Goal: Task Accomplishment & Management: Manage account settings

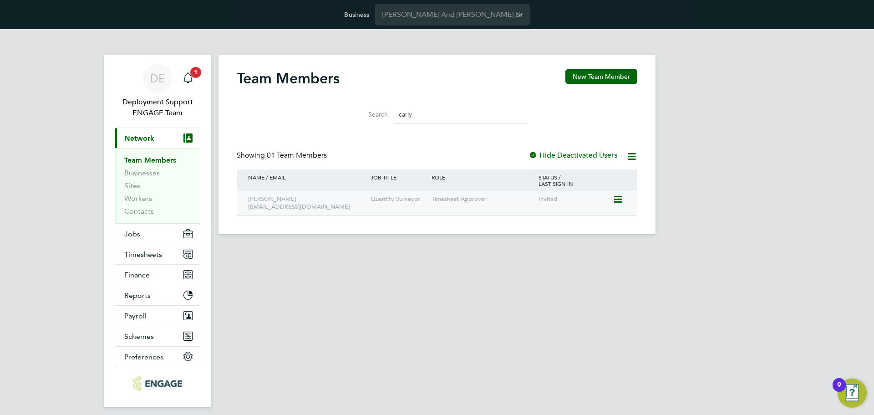
click at [621, 195] on icon at bounding box center [616, 199] width 9 height 11
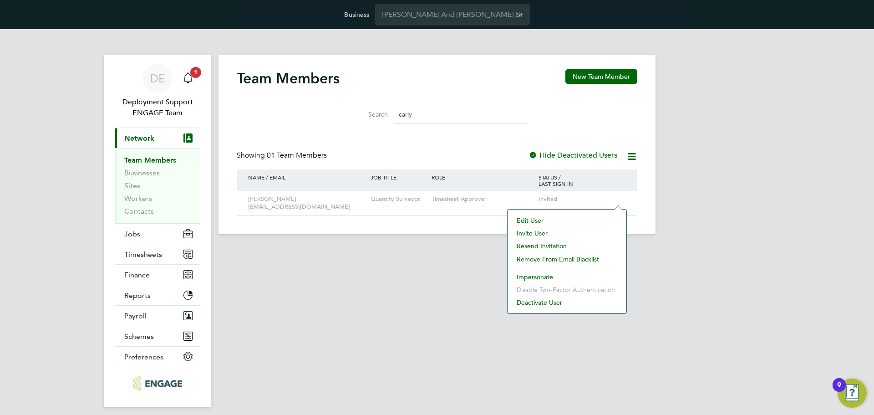
click at [528, 216] on li "Edit User" at bounding box center [567, 220] width 110 height 13
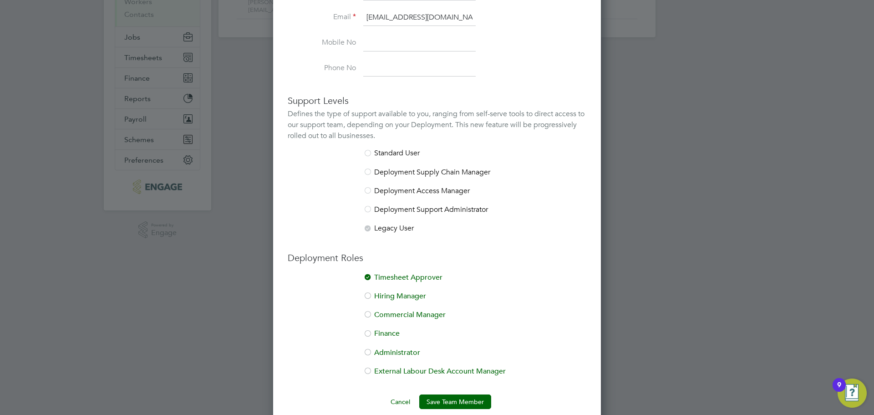
scroll to position [209, 0]
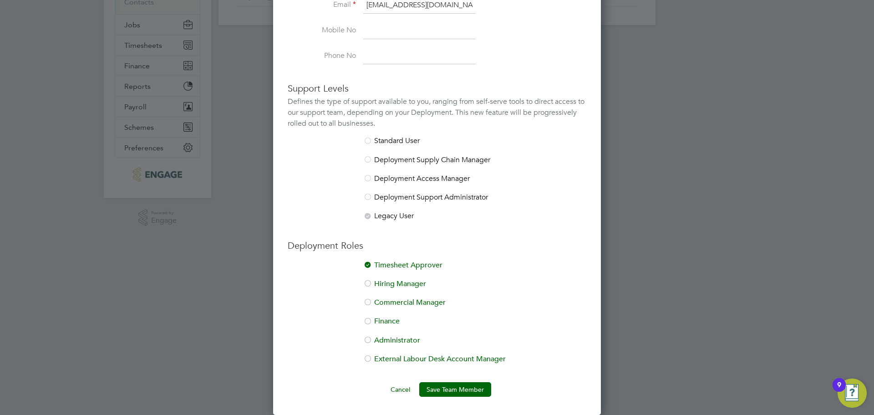
click at [366, 301] on div at bounding box center [367, 302] width 9 height 9
click at [466, 387] on button "Save Team Member" at bounding box center [455, 389] width 72 height 15
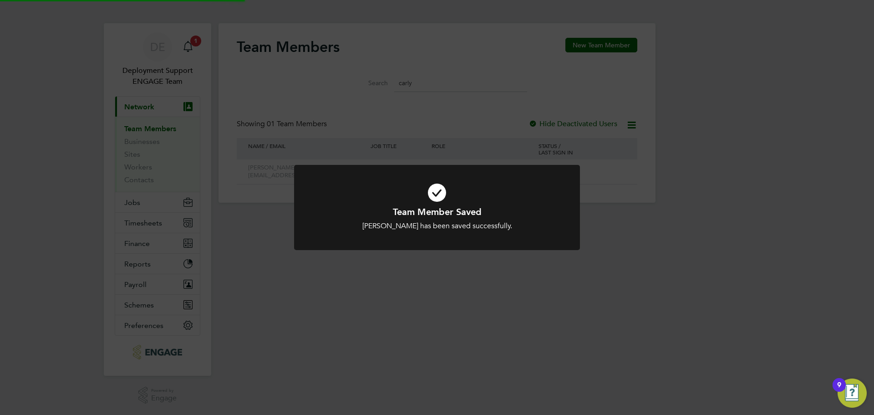
scroll to position [0, 0]
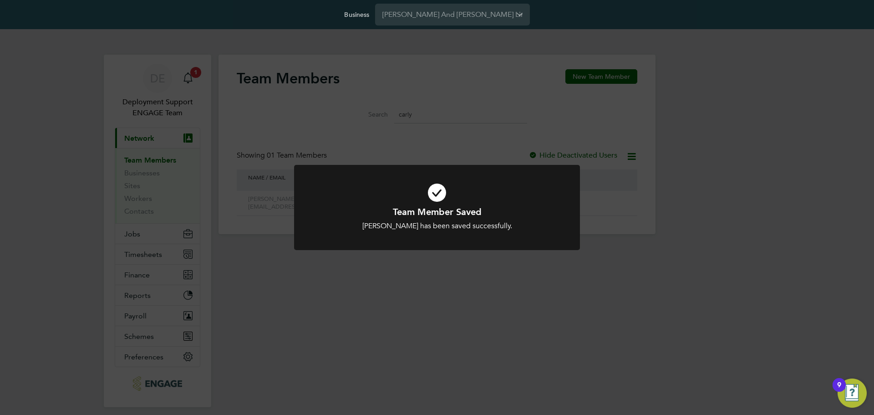
click at [433, 133] on div "Team Member Saved Carly Beet has been saved successfully. Cancel Okay" at bounding box center [437, 207] width 874 height 415
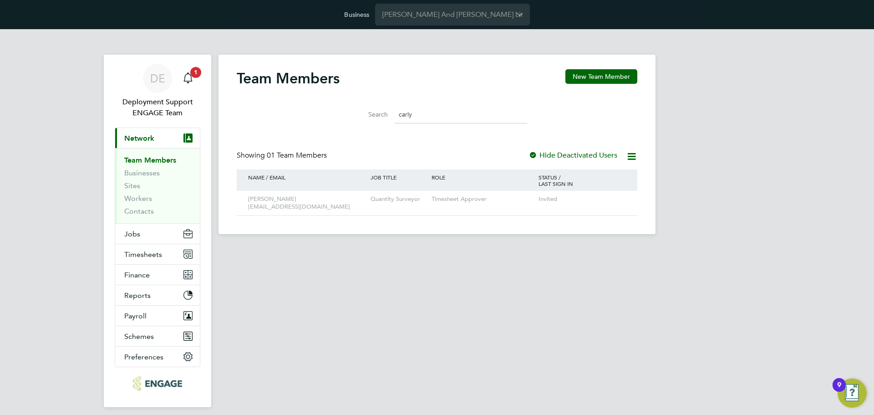
click at [419, 106] on input "carly" at bounding box center [460, 115] width 133 height 18
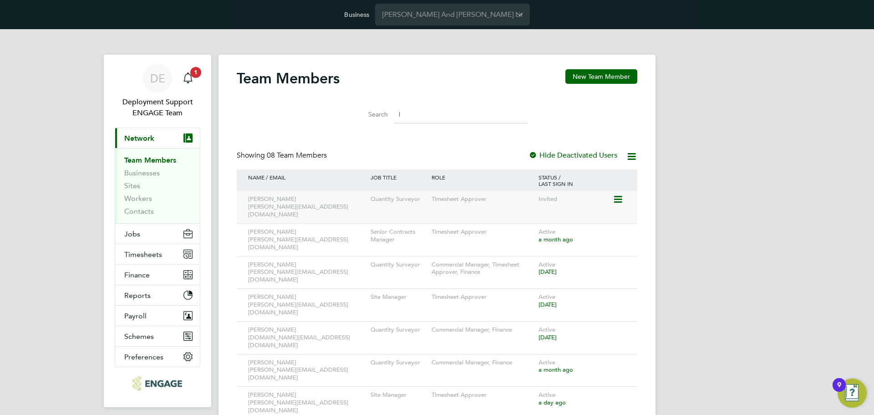
type input "l"
click at [617, 200] on icon at bounding box center [616, 199] width 9 height 11
click at [564, 218] on li "Edit User" at bounding box center [567, 220] width 110 height 13
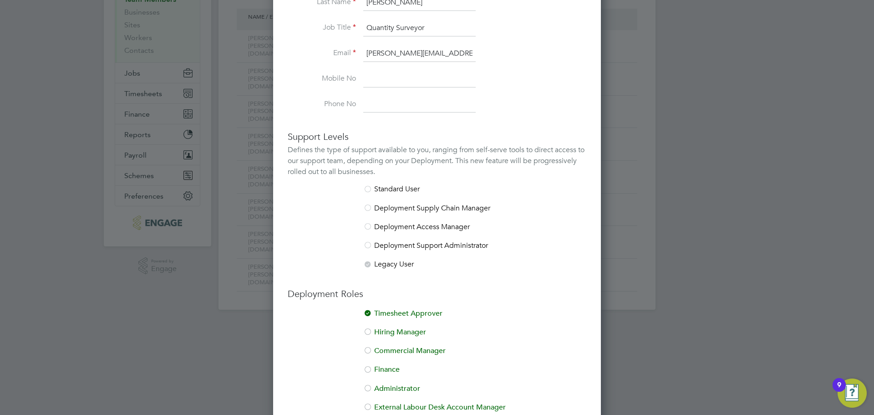
scroll to position [209, 0]
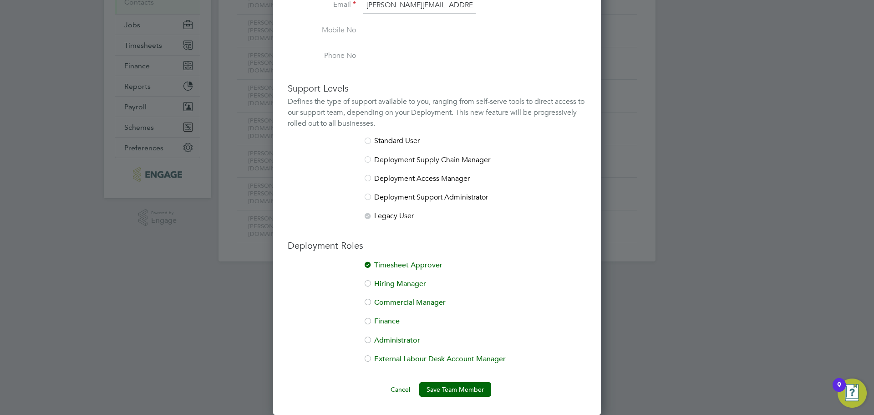
click at [414, 306] on li "Commercial Manager" at bounding box center [437, 307] width 298 height 19
click at [463, 387] on button "Save Team Member" at bounding box center [455, 389] width 72 height 15
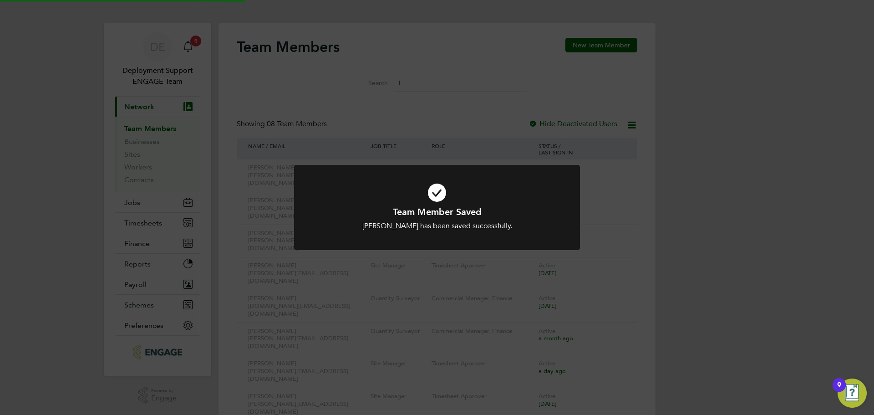
scroll to position [0, 0]
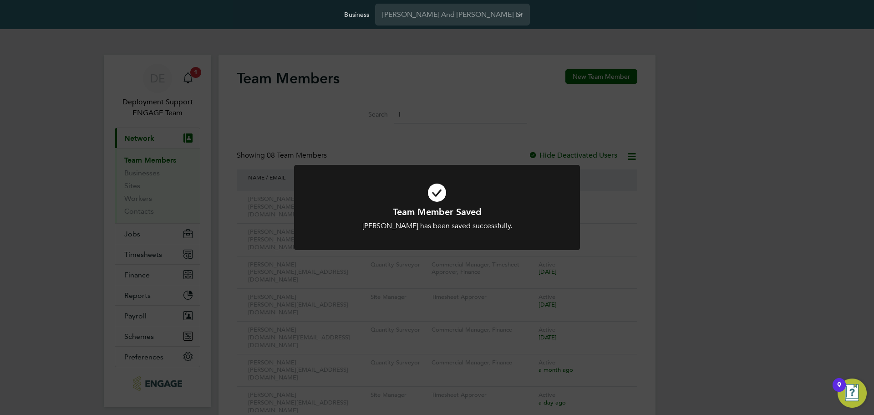
click at [521, 143] on div "Team Member Saved Lily Shepperson has been saved successfully. Cancel Okay" at bounding box center [437, 207] width 874 height 415
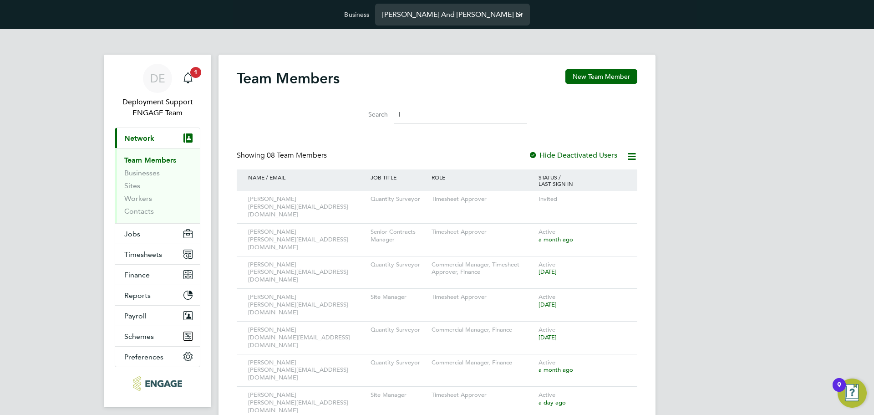
click at [474, 19] on input "Bowmer And Kirkland Limited" at bounding box center [452, 14] width 155 height 21
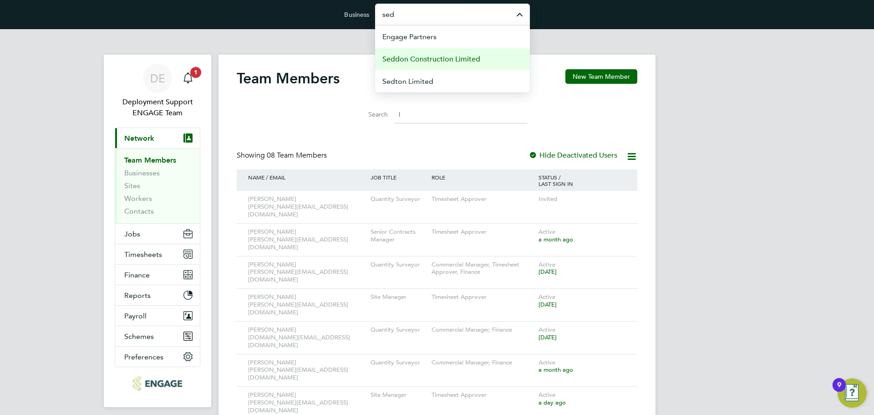
click at [462, 55] on span "Seddon Construction Limited" at bounding box center [431, 59] width 98 height 11
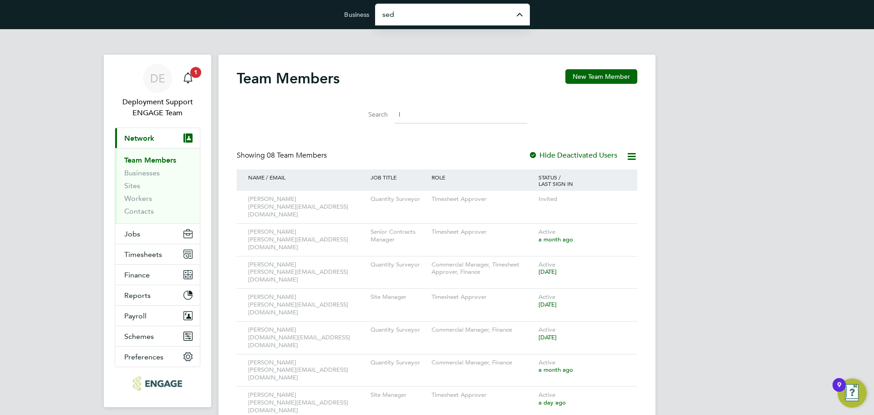
type input "Seddon Construction Limited"
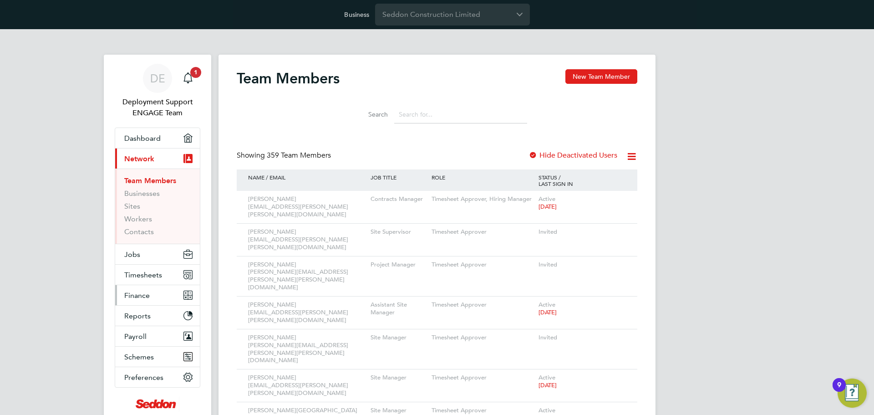
click at [146, 297] on span "Finance" at bounding box center [136, 295] width 25 height 9
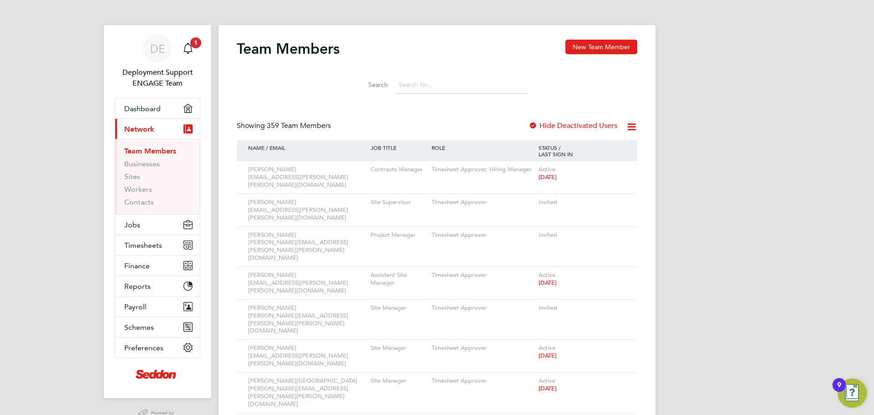
scroll to position [46, 0]
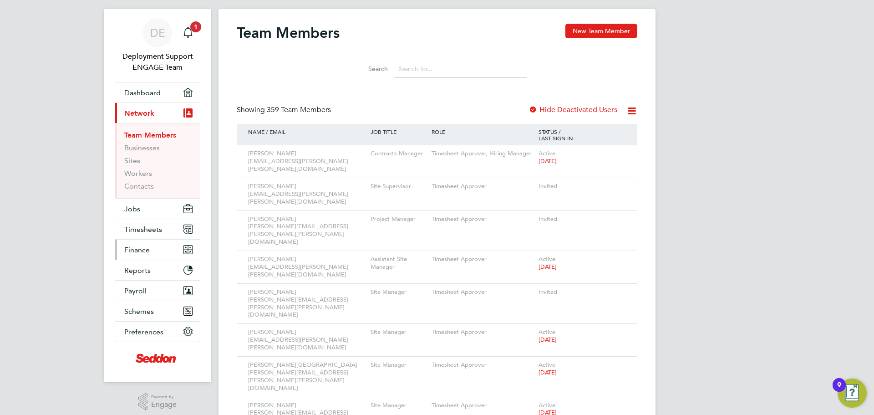
click at [157, 248] on button "Finance" at bounding box center [157, 249] width 85 height 20
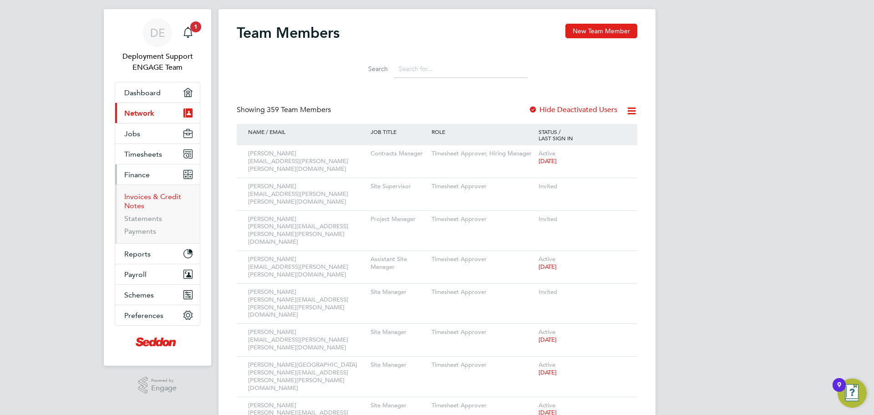
click at [140, 204] on link "Invoices & Credit Notes" at bounding box center [152, 201] width 57 height 18
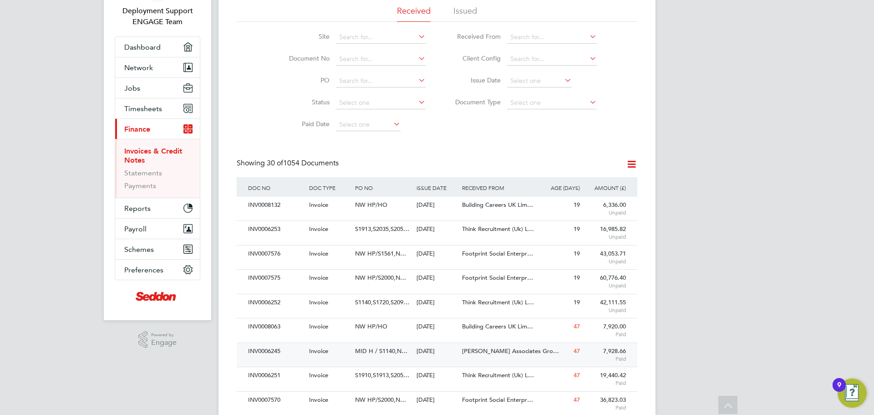
click at [487, 352] on span "[PERSON_NAME] Associates Gro…" at bounding box center [510, 351] width 97 height 8
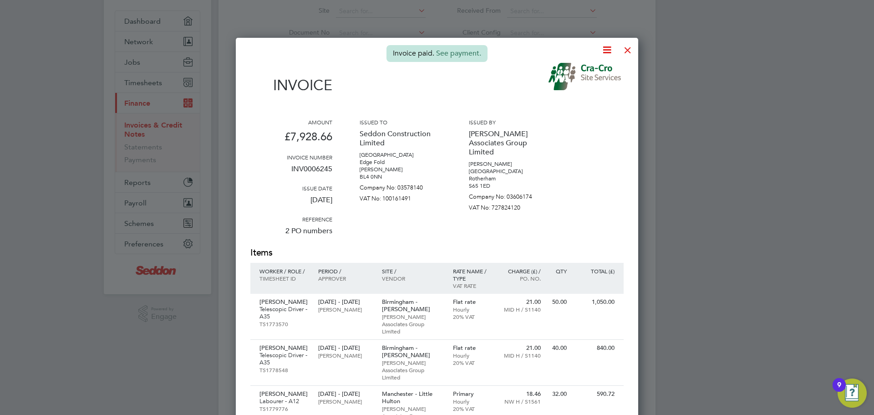
click at [631, 55] on div at bounding box center [627, 48] width 16 height 16
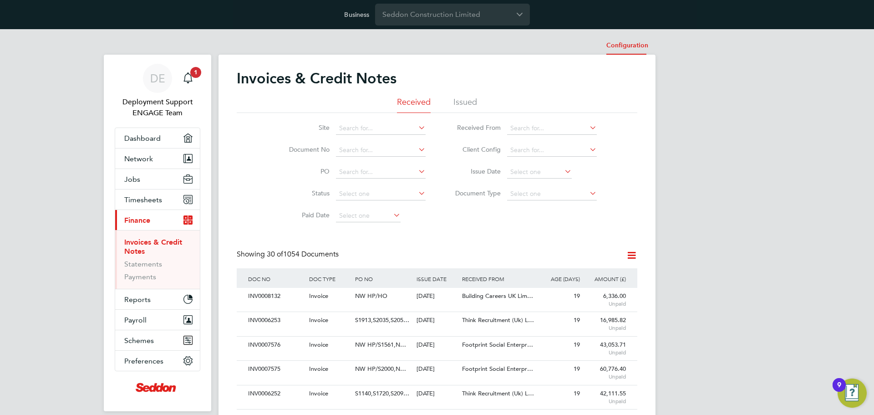
click at [626, 50] on li "Configuration" at bounding box center [627, 45] width 42 height 18
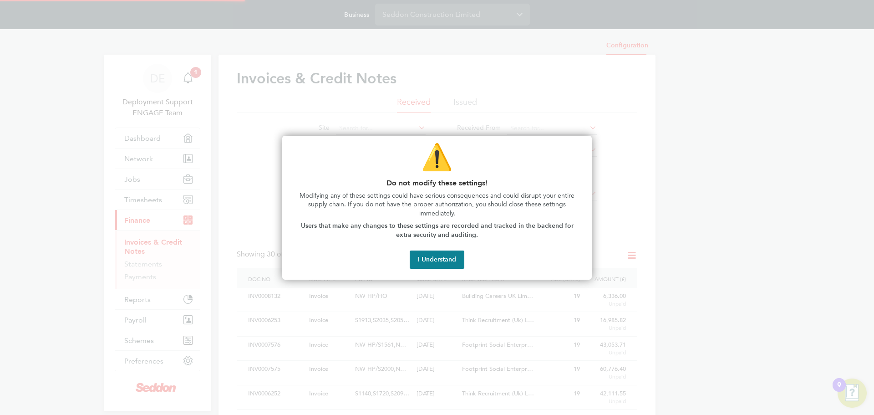
type input "INV[number:7]"
type input "CRN[number:7]"
type input "Monthly by day"
type input "10:00"
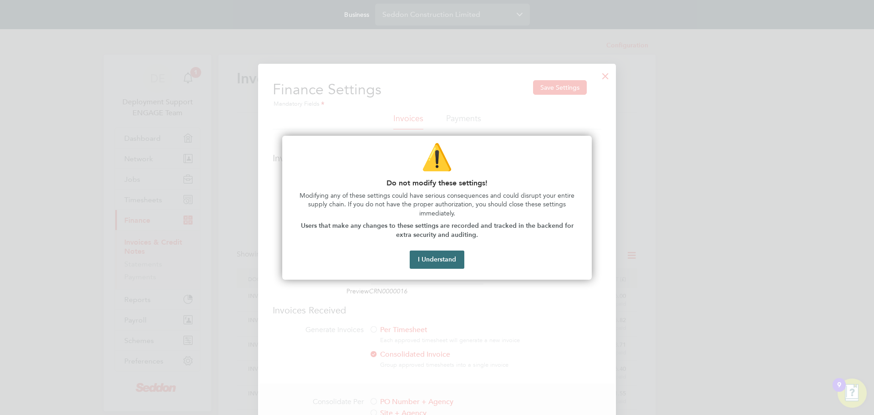
click at [447, 263] on button "I Understand" at bounding box center [437, 259] width 55 height 18
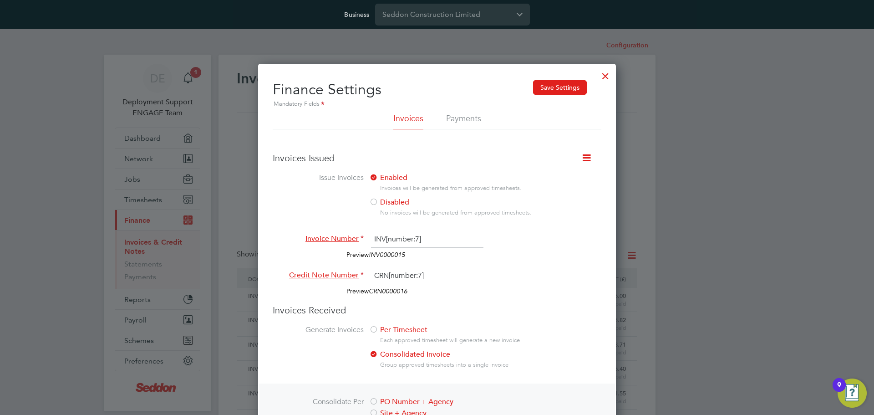
click at [605, 80] on div at bounding box center [605, 74] width 16 height 16
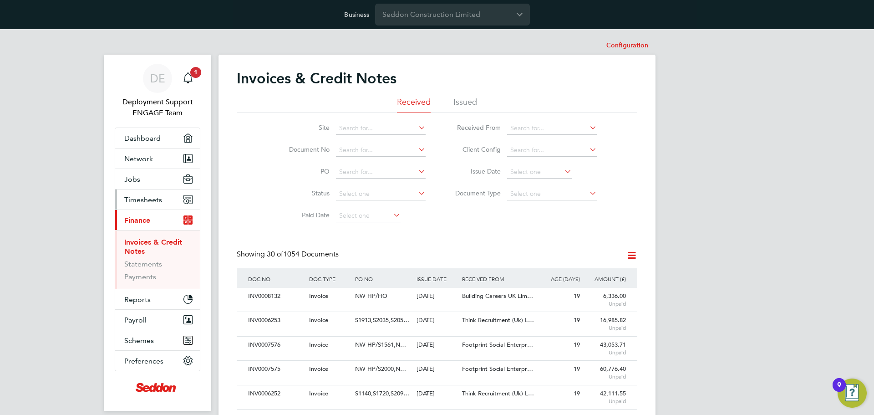
click at [163, 201] on button "Timesheets" at bounding box center [157, 199] width 85 height 20
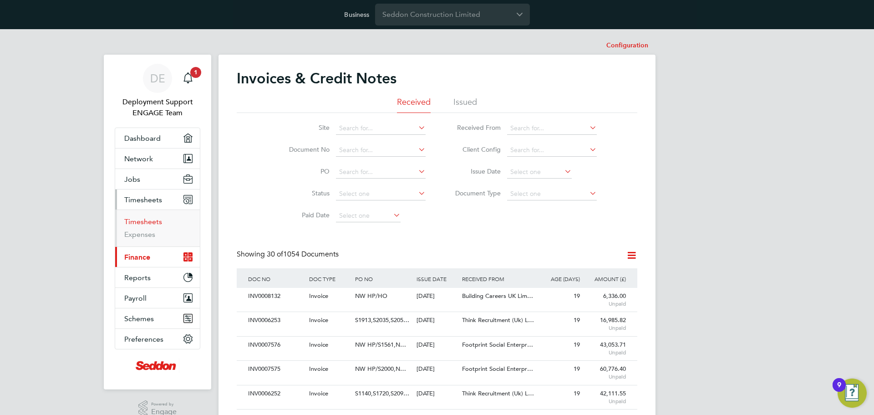
click at [149, 222] on link "Timesheets" at bounding box center [143, 221] width 38 height 9
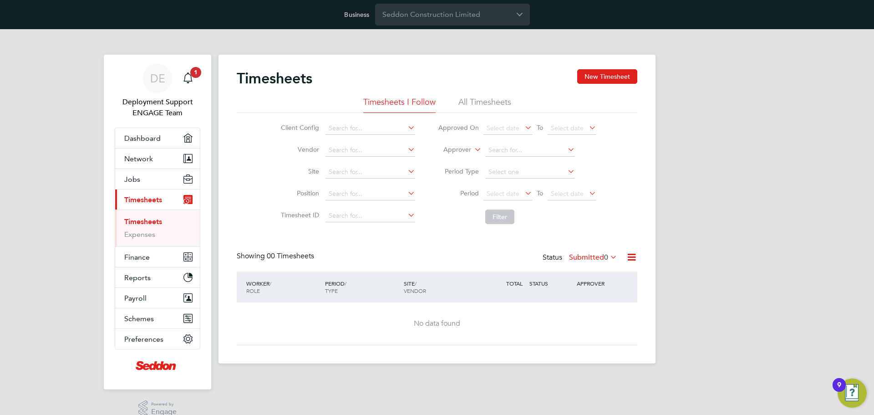
click at [497, 97] on li "All Timesheets" at bounding box center [484, 104] width 53 height 16
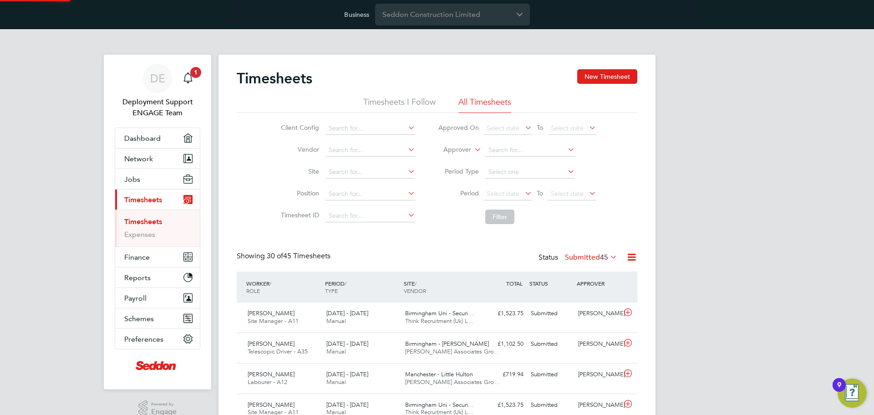
scroll to position [23, 79]
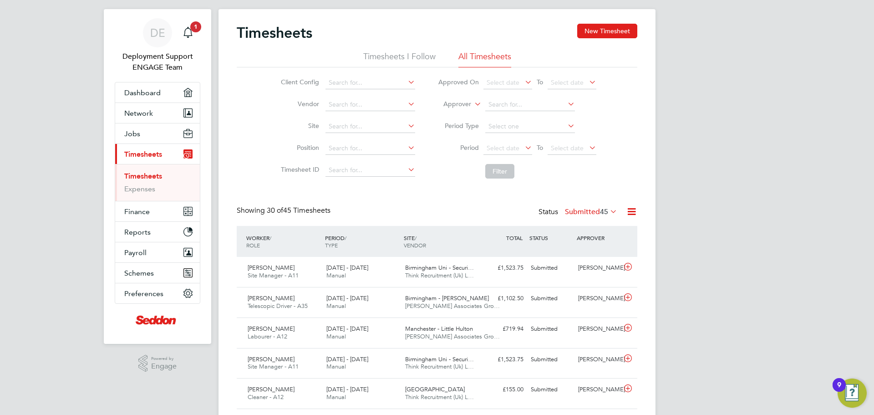
click at [631, 214] on icon at bounding box center [631, 211] width 11 height 11
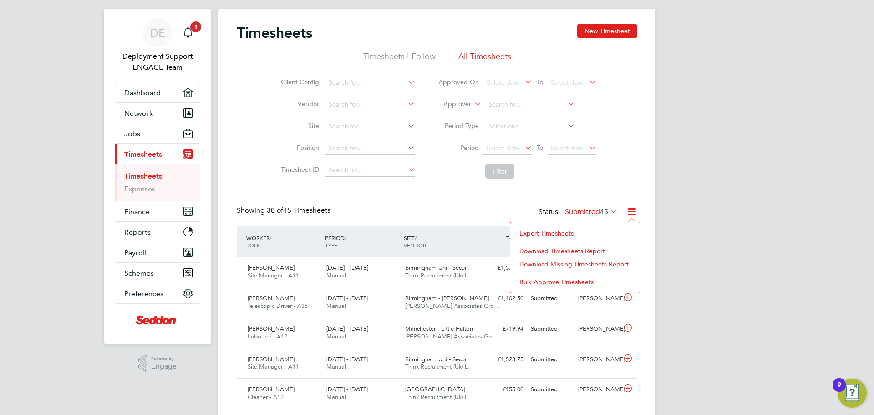
click at [635, 213] on icon at bounding box center [631, 211] width 11 height 11
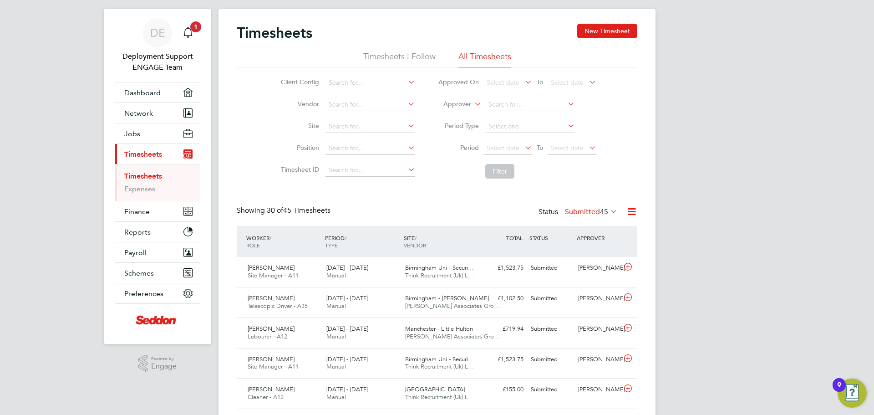
click at [608, 211] on icon at bounding box center [608, 211] width 0 height 13
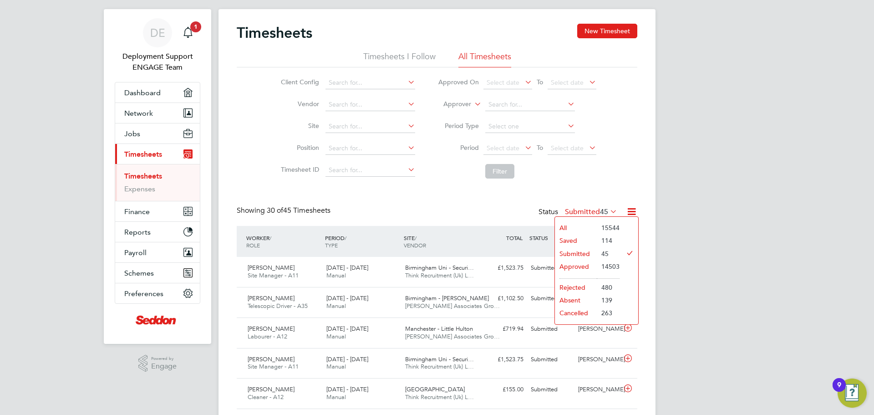
click at [577, 264] on li "Approved" at bounding box center [576, 266] width 42 height 13
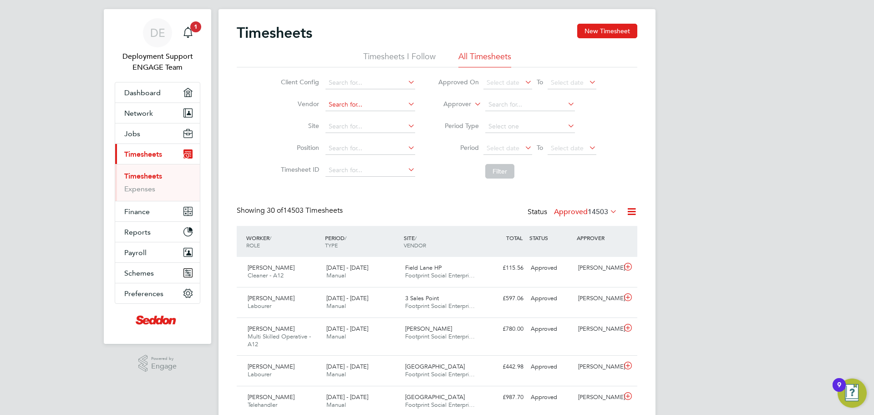
click at [364, 106] on input at bounding box center [370, 104] width 90 height 13
click at [386, 116] on li "Nich olas Associates Group Limited" at bounding box center [377, 117] width 107 height 12
type input "Nicholas Associates Group Limited"
click at [507, 170] on button "Filter" at bounding box center [499, 171] width 29 height 15
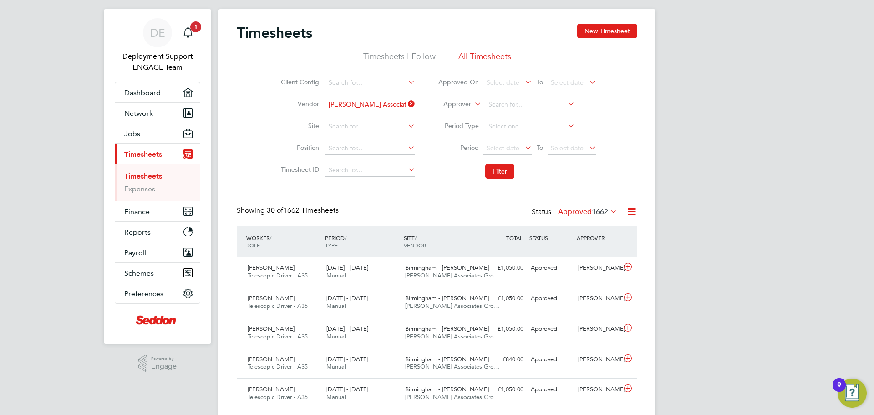
click at [523, 146] on icon at bounding box center [523, 147] width 0 height 13
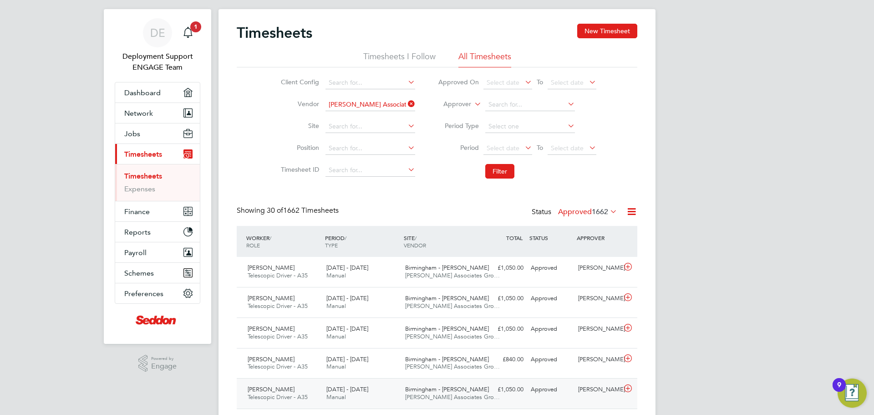
click at [328, 395] on span "Manual" at bounding box center [336, 397] width 20 height 8
click at [431, 398] on span "Nicholas Associates Gro…" at bounding box center [452, 397] width 95 height 8
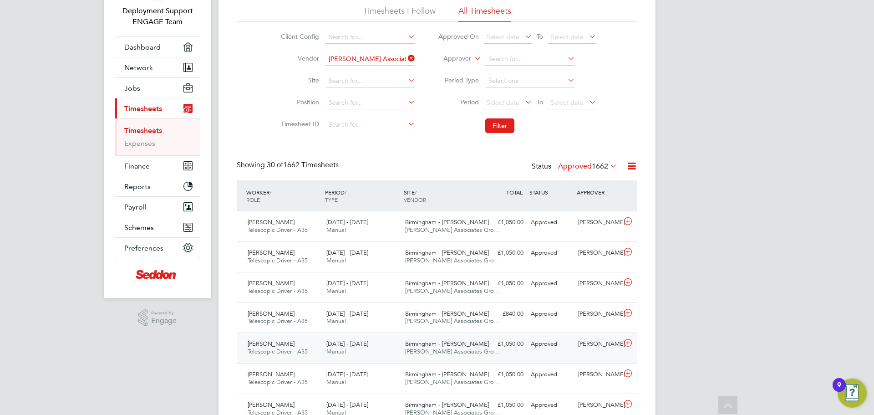
click at [273, 344] on span "Daniel Corcoran" at bounding box center [271, 343] width 47 height 8
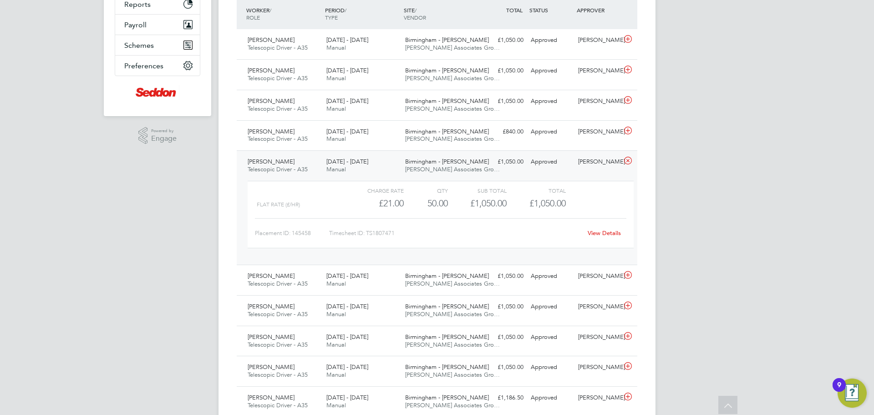
click at [598, 234] on link "View Details" at bounding box center [603, 233] width 33 height 8
click at [282, 136] on span "Telescopic Driver - A35" at bounding box center [278, 139] width 60 height 8
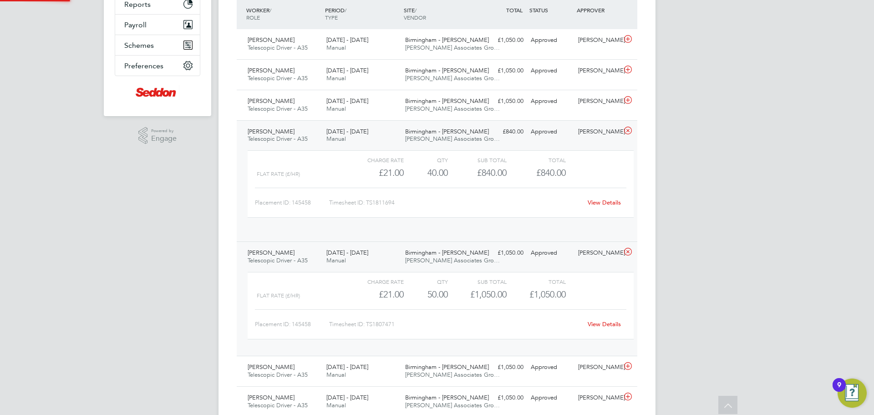
scroll to position [15, 89]
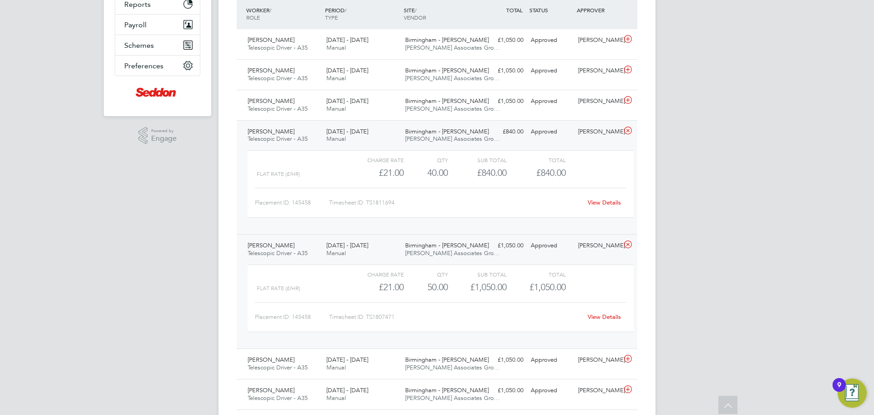
click at [618, 200] on link "View Details" at bounding box center [603, 202] width 33 height 8
click at [277, 99] on span "Daniel Corcoran" at bounding box center [271, 101] width 47 height 8
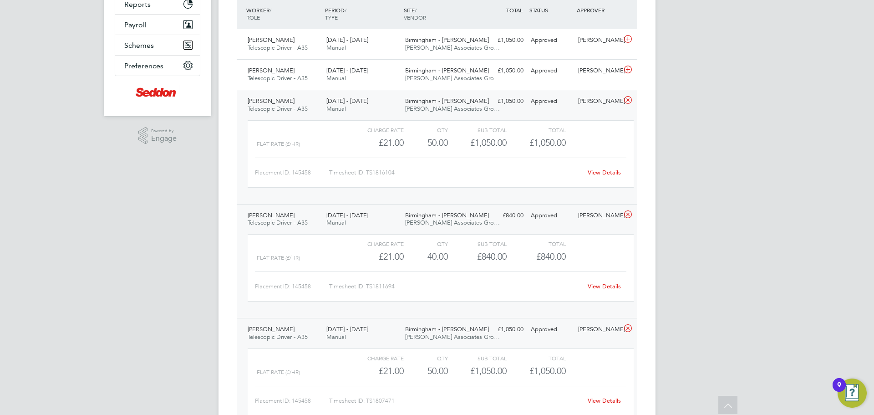
click at [611, 173] on link "View Details" at bounding box center [603, 172] width 33 height 8
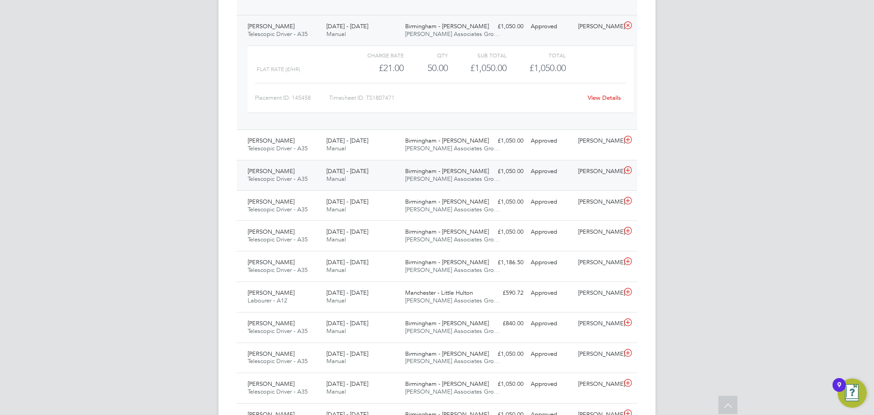
scroll to position [592, 0]
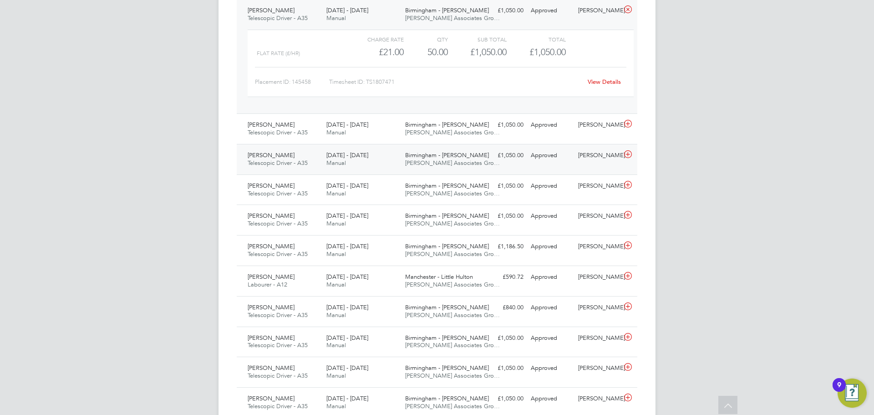
click at [308, 161] on span "Telescopic Driver - A35" at bounding box center [278, 163] width 60 height 8
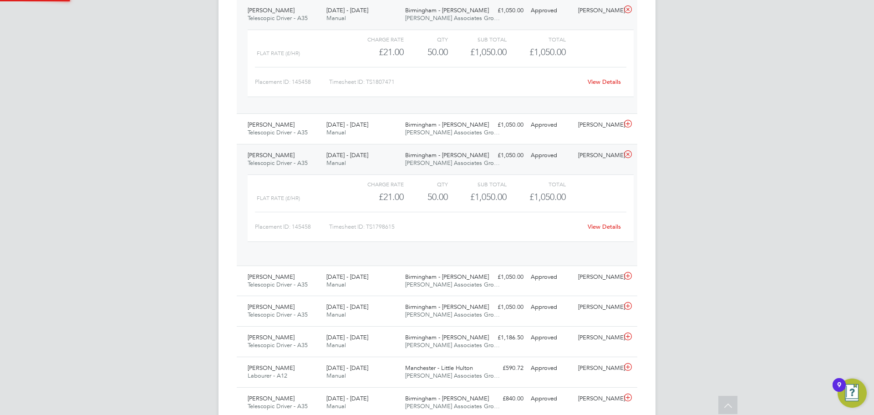
scroll to position [15, 89]
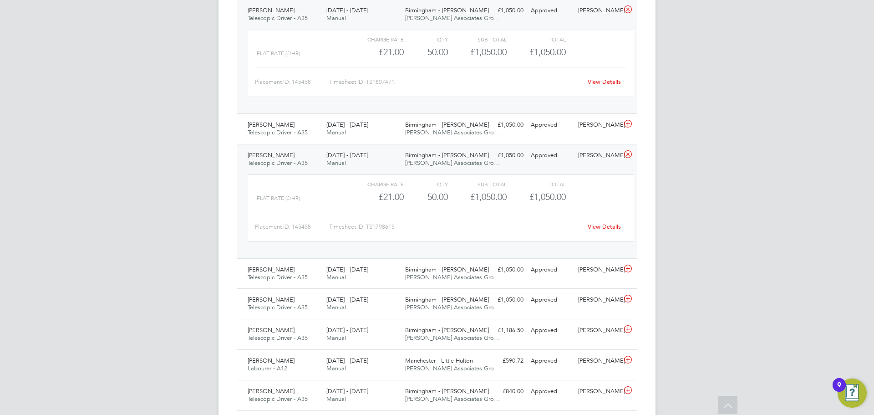
click at [604, 229] on link "View Details" at bounding box center [603, 227] width 33 height 8
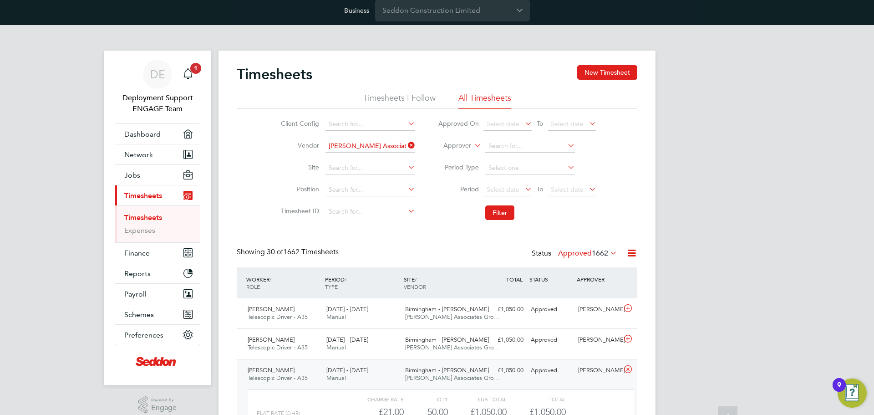
scroll to position [0, 0]
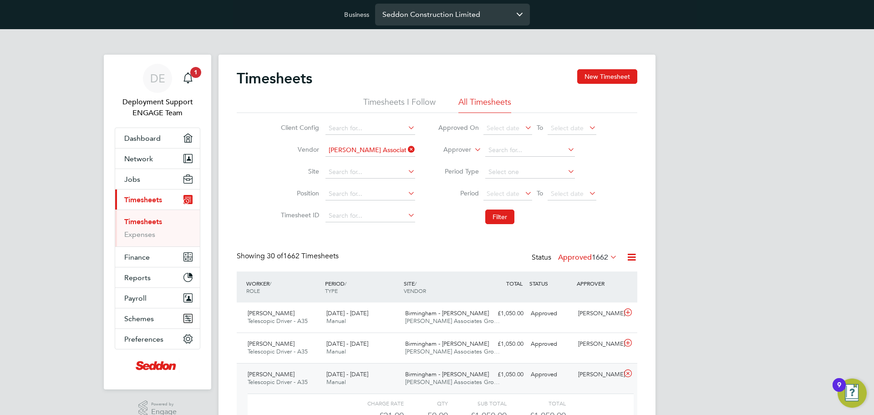
click at [434, 17] on input "Seddon Construction Limited" at bounding box center [452, 14] width 155 height 21
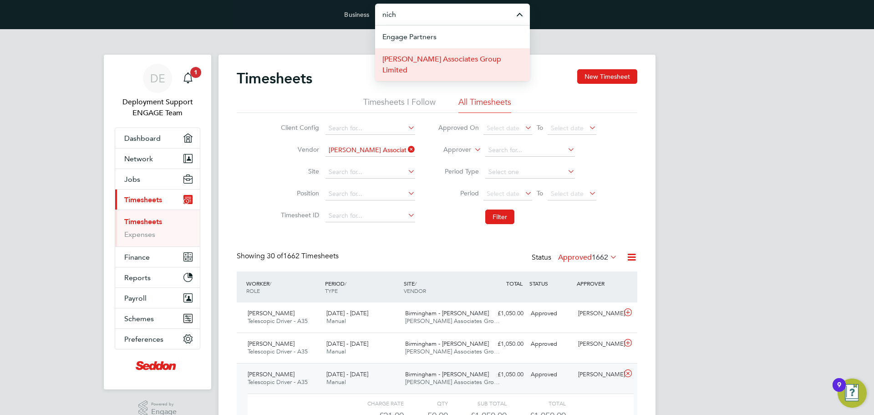
click at [447, 59] on span "[PERSON_NAME] Associates Group Limited" at bounding box center [452, 65] width 140 height 22
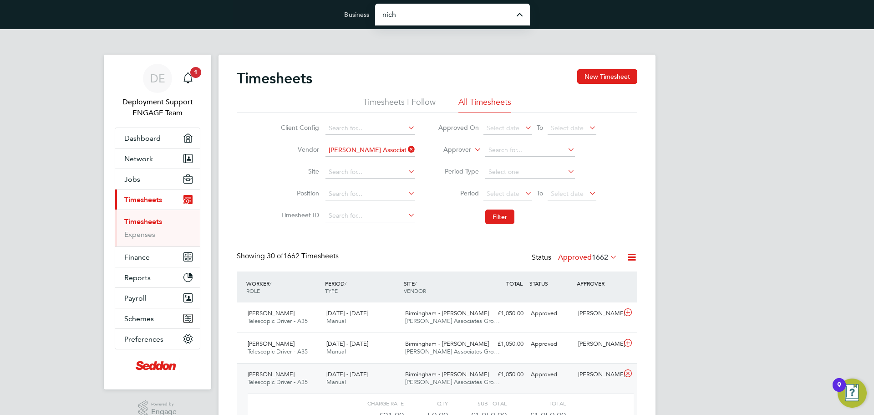
type input "[PERSON_NAME] Associates Group Limited"
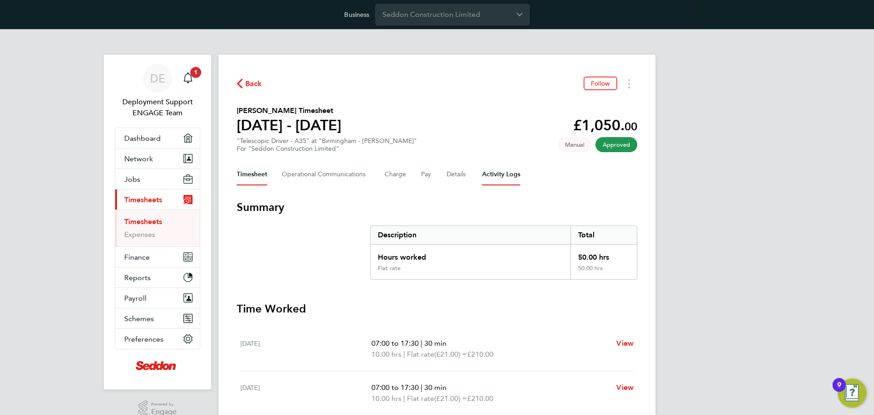
click at [511, 170] on Logs-tab "Activity Logs" at bounding box center [501, 174] width 38 height 22
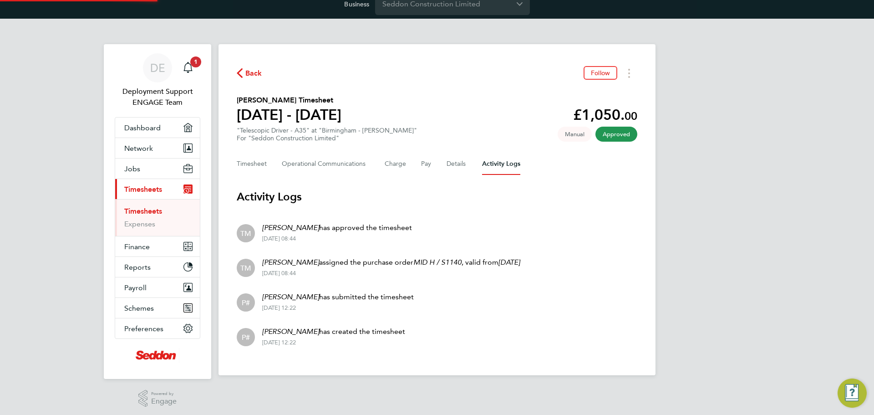
scroll to position [14, 0]
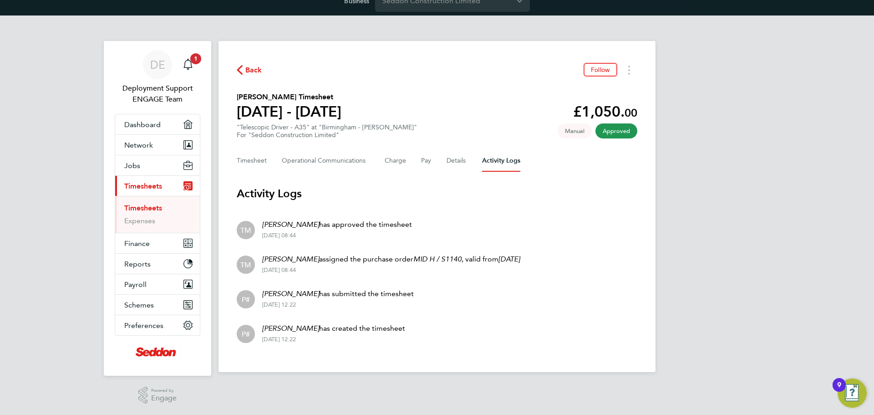
drag, startPoint x: 342, startPoint y: 242, endPoint x: 251, endPoint y: 226, distance: 91.9
click at [251, 226] on li "TM Tom Martin has approved the timesheet 16 Sep 2025 - 08:44" at bounding box center [437, 229] width 400 height 35
click at [481, 228] on li "TM Tom Martin has approved the timesheet 16 Sep 2025 - 08:44" at bounding box center [437, 229] width 400 height 35
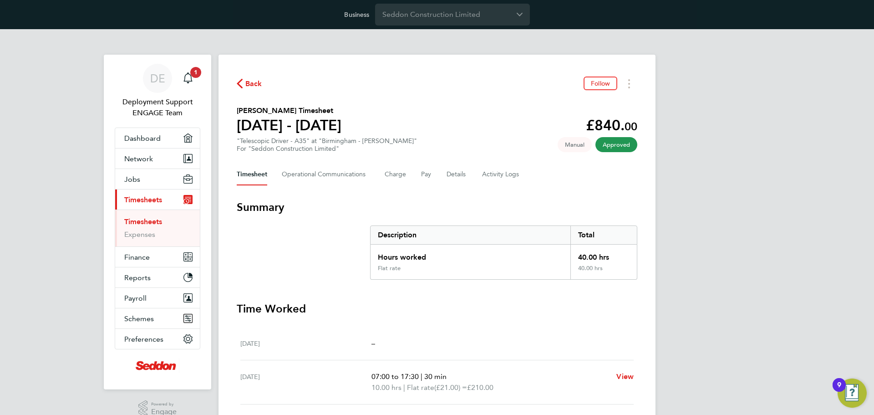
scroll to position [46, 0]
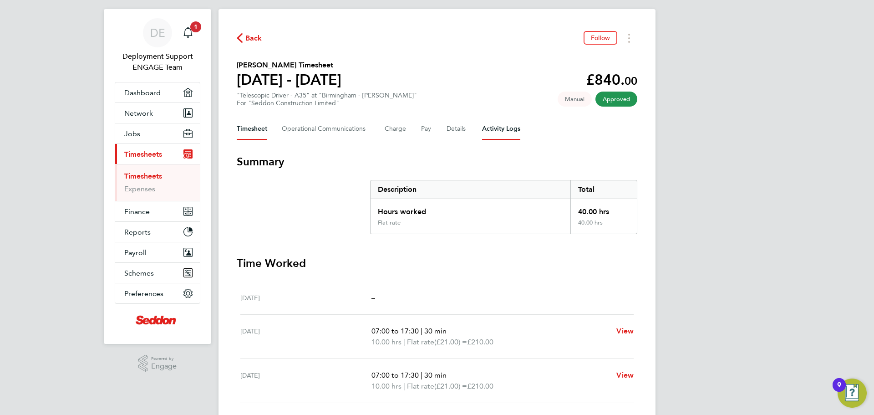
click at [511, 130] on Logs-tab "Activity Logs" at bounding box center [501, 129] width 38 height 22
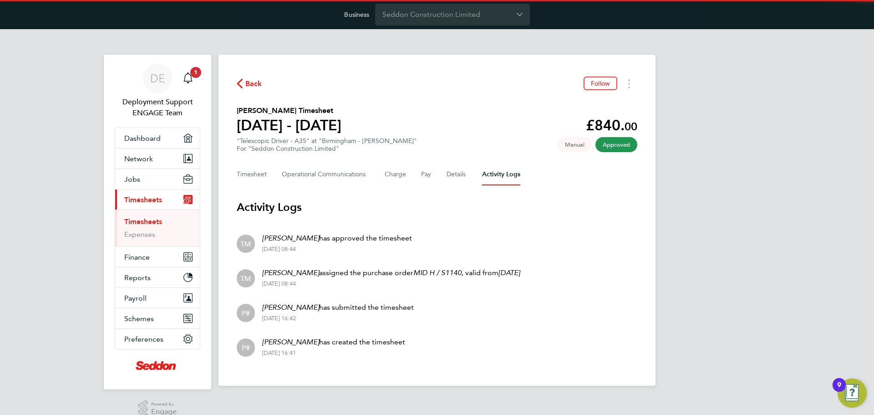
scroll to position [14, 0]
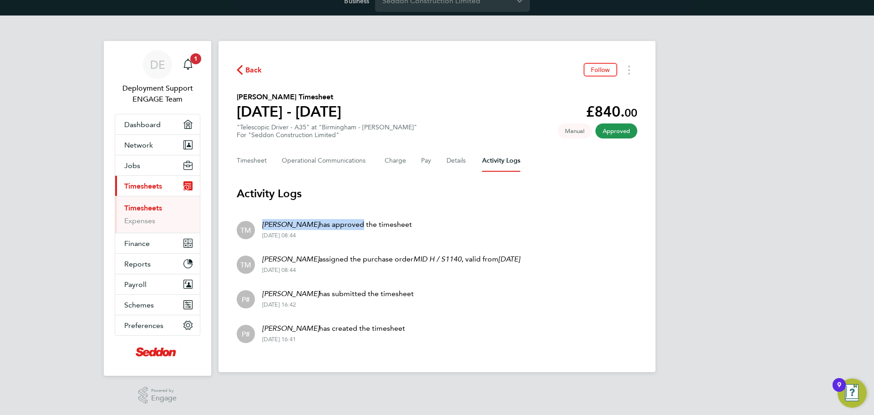
drag, startPoint x: 259, startPoint y: 221, endPoint x: 351, endPoint y: 222, distance: 91.5
click at [340, 228] on div "Tom Martin has approved the timesheet 16 Sep 2025 - 08:44" at bounding box center [333, 229] width 157 height 20
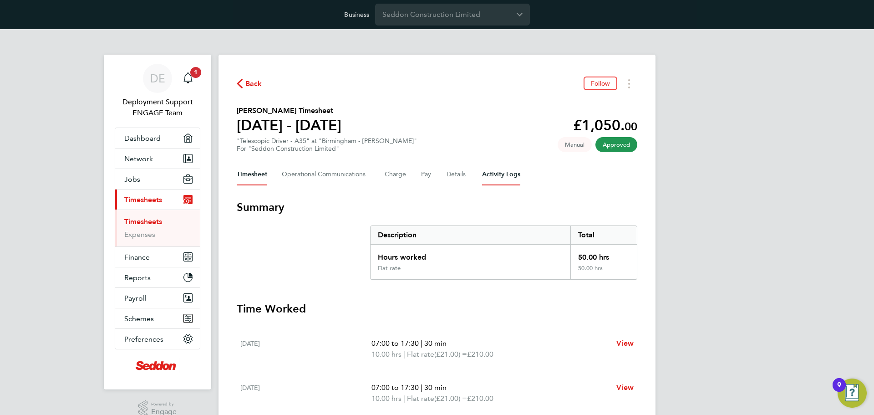
click at [499, 179] on Logs-tab "Activity Logs" at bounding box center [501, 174] width 38 height 22
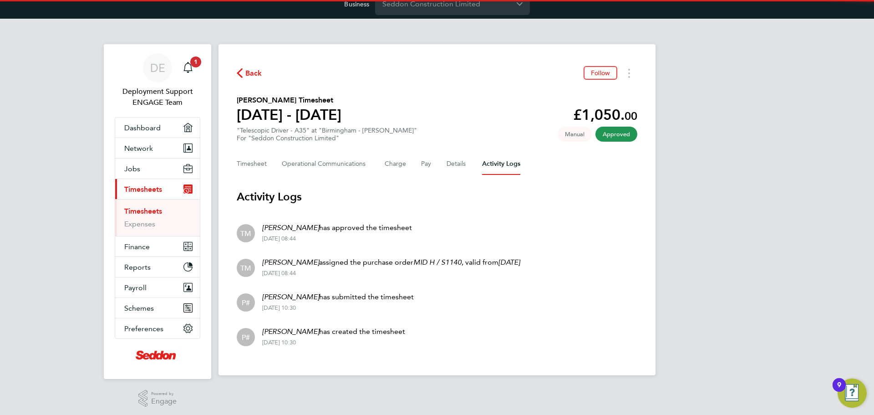
scroll to position [14, 0]
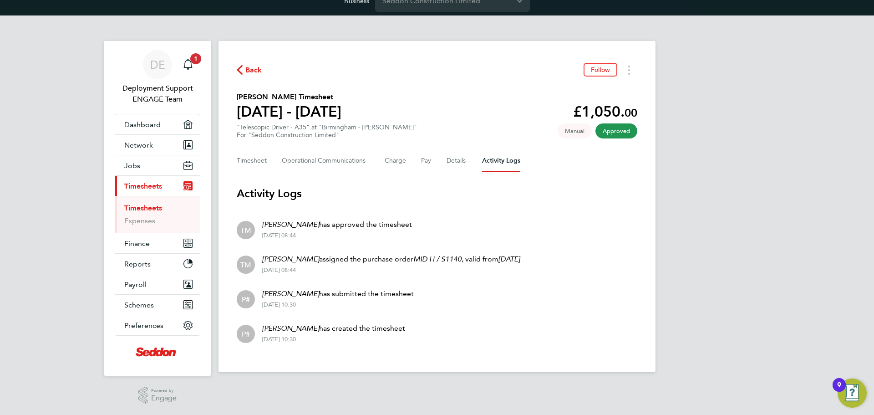
drag, startPoint x: 272, startPoint y: 223, endPoint x: 413, endPoint y: 223, distance: 141.1
click at [413, 223] on li "TM [PERSON_NAME] has approved the timesheet [DATE] 08:44" at bounding box center [437, 229] width 400 height 35
click at [495, 234] on li "TM [PERSON_NAME] has approved the timesheet [DATE] 08:44" at bounding box center [437, 229] width 400 height 35
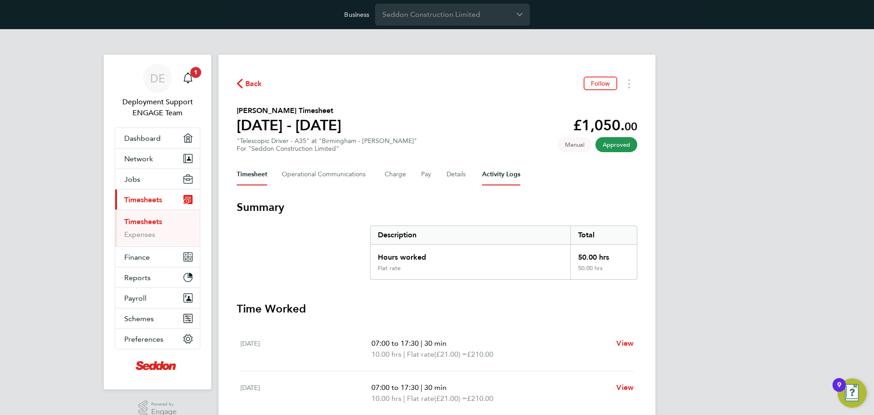
click at [486, 177] on Logs-tab "Activity Logs" at bounding box center [501, 174] width 38 height 22
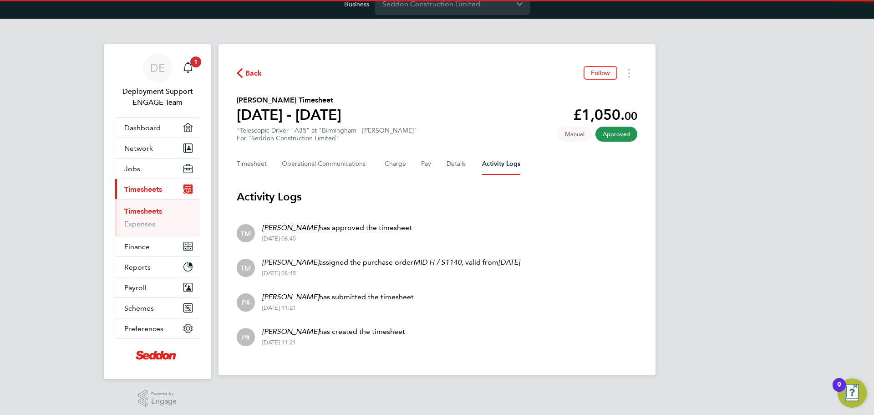
scroll to position [14, 0]
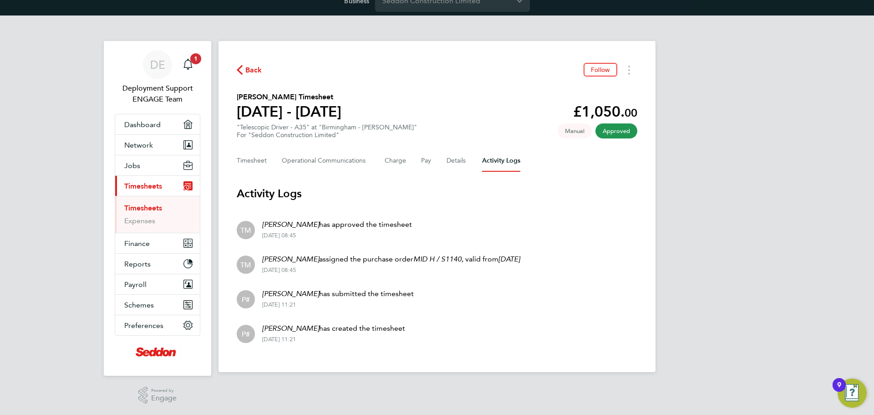
drag, startPoint x: 345, startPoint y: 233, endPoint x: 254, endPoint y: 218, distance: 92.2
click at [247, 218] on li "TM Tom Martin has approved the timesheet 16 Sep 2025 - 08:45" at bounding box center [437, 229] width 400 height 35
click at [500, 223] on li "TM Tom Martin has approved the timesheet 16 Sep 2025 - 08:45" at bounding box center [437, 229] width 400 height 35
drag, startPoint x: 368, startPoint y: 235, endPoint x: 424, endPoint y: 221, distance: 57.3
click at [255, 212] on li "TM Tom Martin has approved the timesheet 16 Sep 2025 - 08:45" at bounding box center [437, 229] width 400 height 35
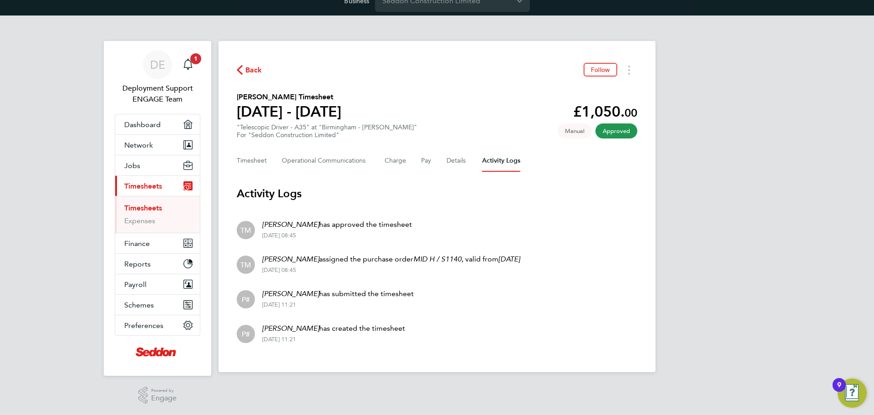
click at [455, 221] on li "TM Tom Martin has approved the timesheet 16 Sep 2025 - 08:45" at bounding box center [437, 229] width 400 height 35
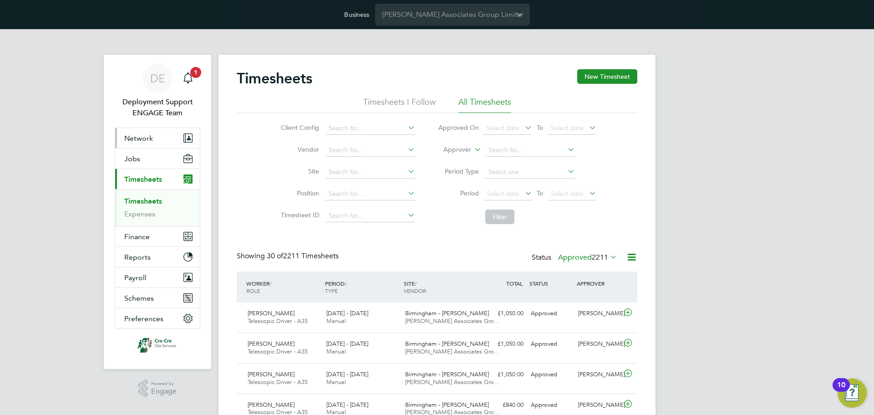
click at [152, 137] on span "Network" at bounding box center [138, 138] width 29 height 9
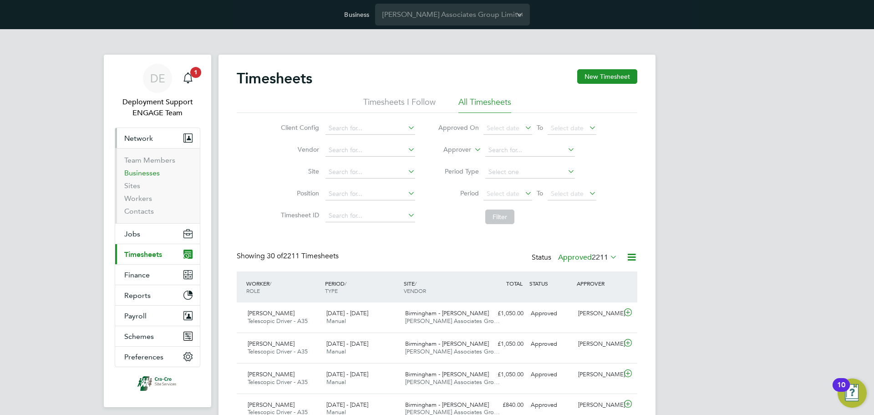
click at [141, 175] on link "Businesses" at bounding box center [141, 172] width 35 height 9
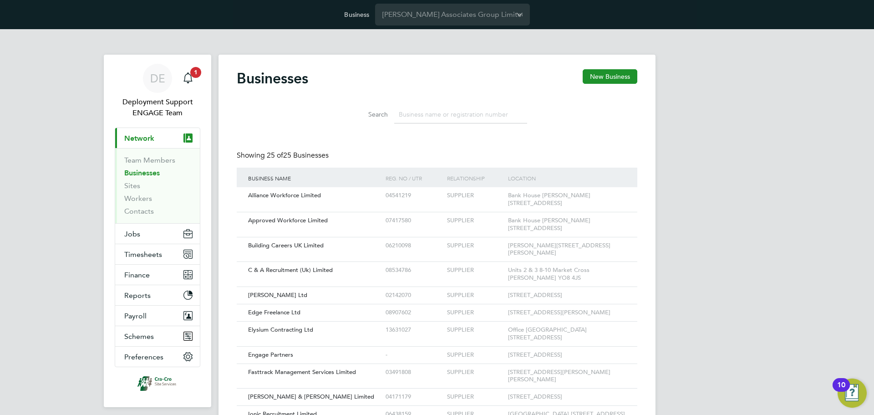
click at [440, 117] on input at bounding box center [460, 115] width 133 height 18
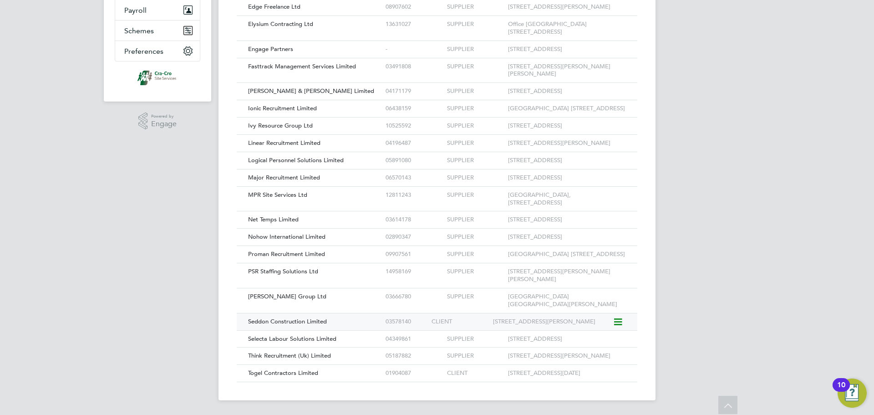
click at [308, 317] on span "Seddon Construction Limited" at bounding box center [287, 321] width 79 height 8
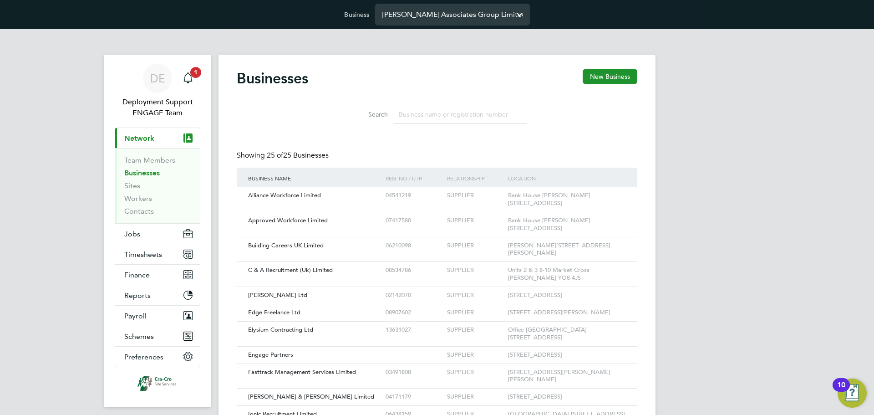
click at [442, 12] on input "[PERSON_NAME] Associates Group Limited" at bounding box center [452, 14] width 155 height 21
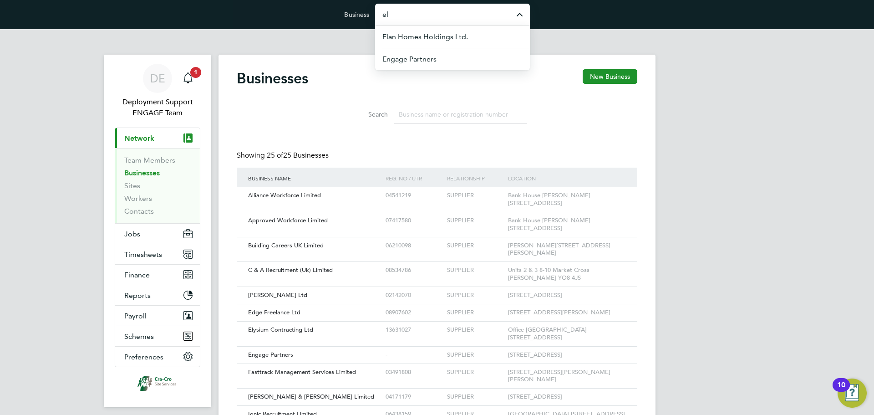
type input "e"
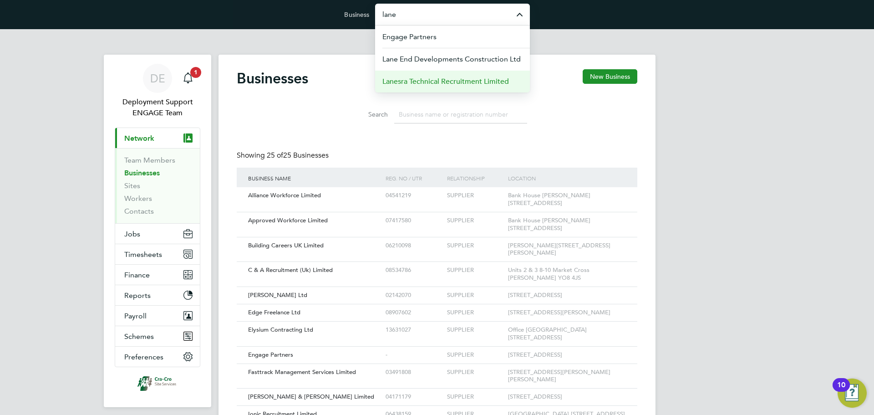
click at [391, 87] on li "Lanesra Technical Recruitment Limited" at bounding box center [452, 81] width 155 height 22
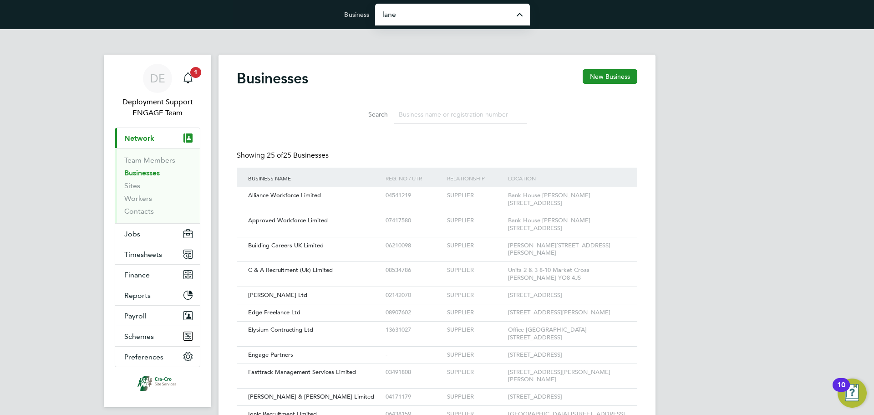
type input "Lanesra Technical Recruitment Limited"
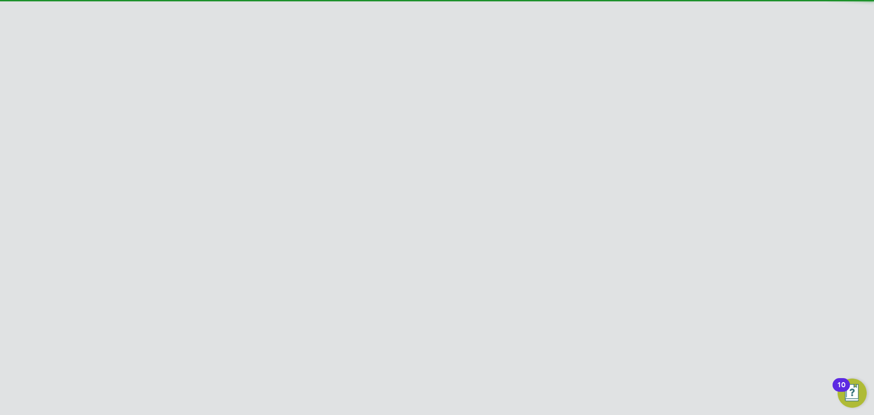
click at [631, 41] on li "Client Configurations" at bounding box center [617, 45] width 61 height 18
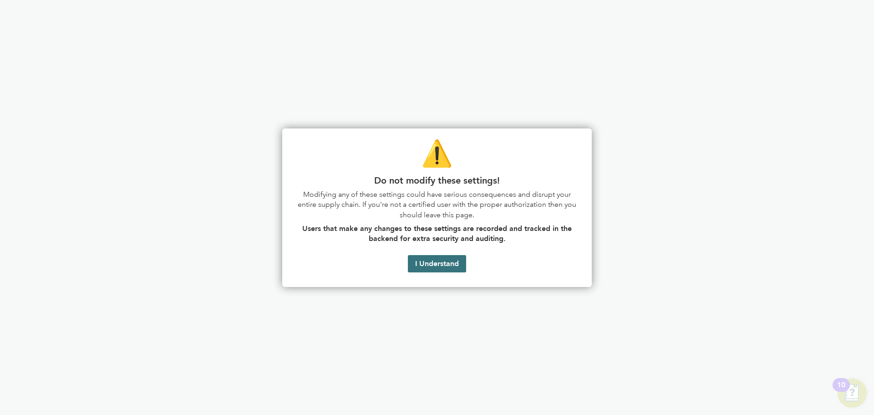
click at [443, 258] on button "I Understand" at bounding box center [437, 263] width 58 height 17
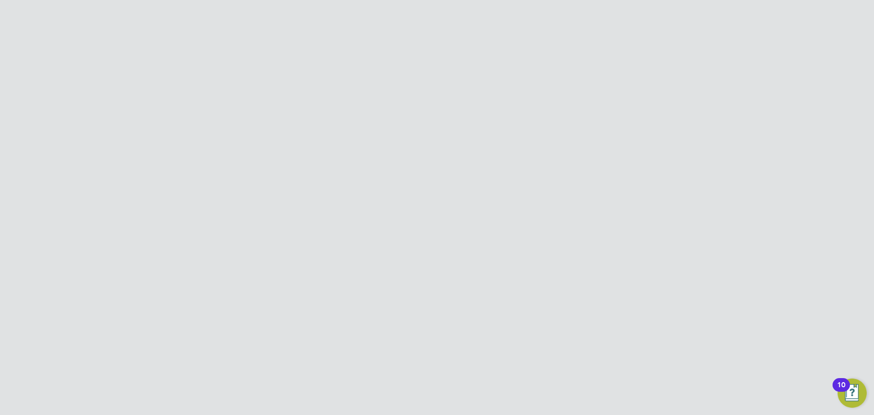
click at [344, 142] on div "Seddon Construction Limited" at bounding box center [344, 141] width 137 height 17
click at [644, 47] on link "Finance Settings" at bounding box center [624, 45] width 48 height 8
click at [391, 228] on button "Refresh" at bounding box center [387, 232] width 37 height 15
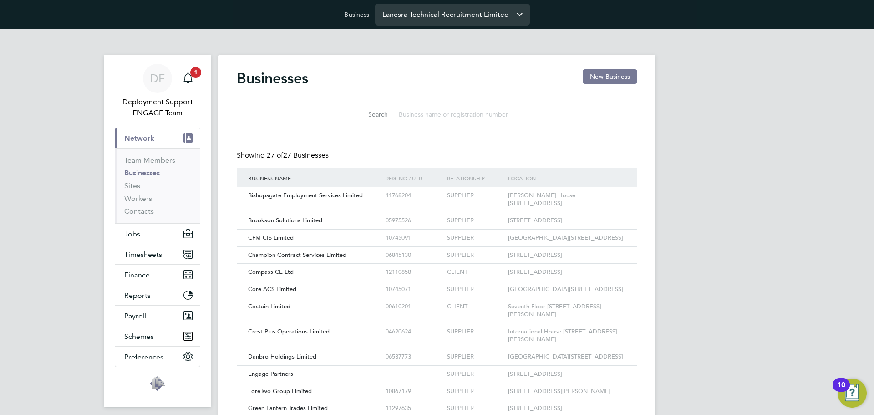
click at [408, 19] on input "Lanesra Technical Recruitment Limited" at bounding box center [452, 14] width 155 height 21
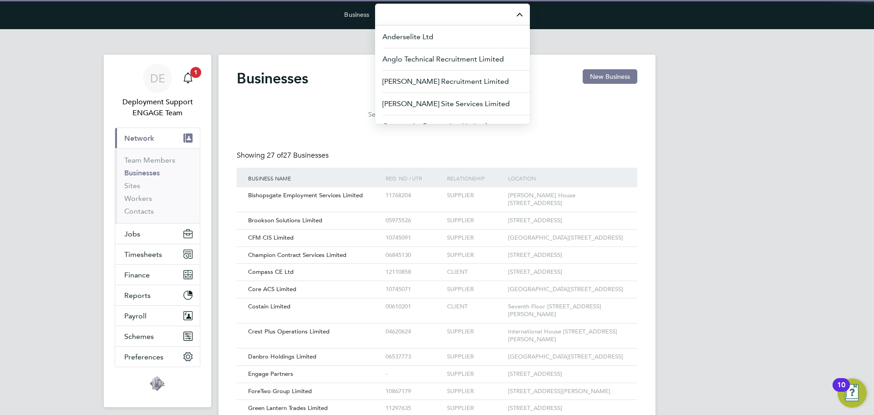
click at [744, 128] on div "DE Deployment Support ENGAGE Team Notifications 1 Applications: Current page: N…" at bounding box center [437, 388] width 874 height 718
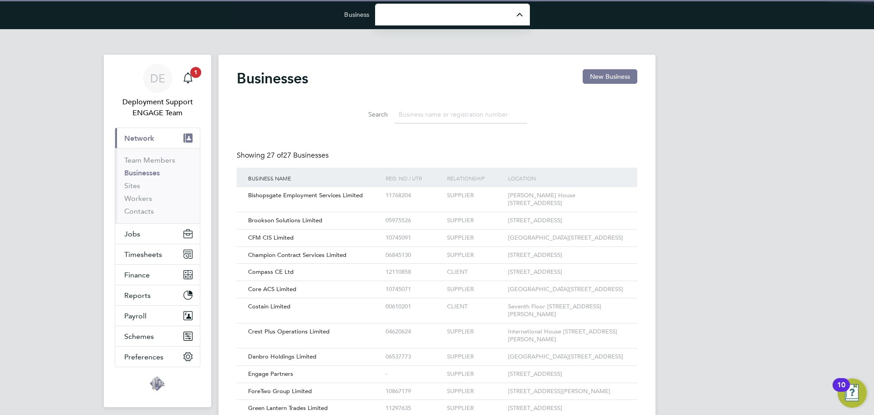
type input "Lanesra Technical Recruitment Limited"
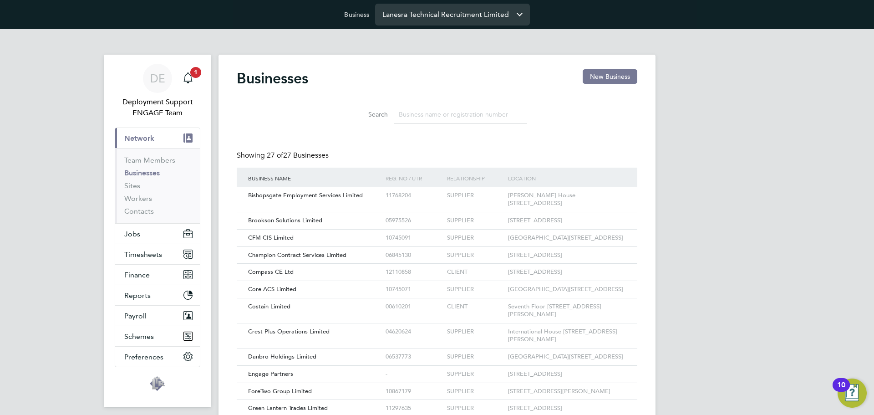
click at [516, 15] on input "Lanesra Technical Recruitment Limited" at bounding box center [452, 14] width 155 height 21
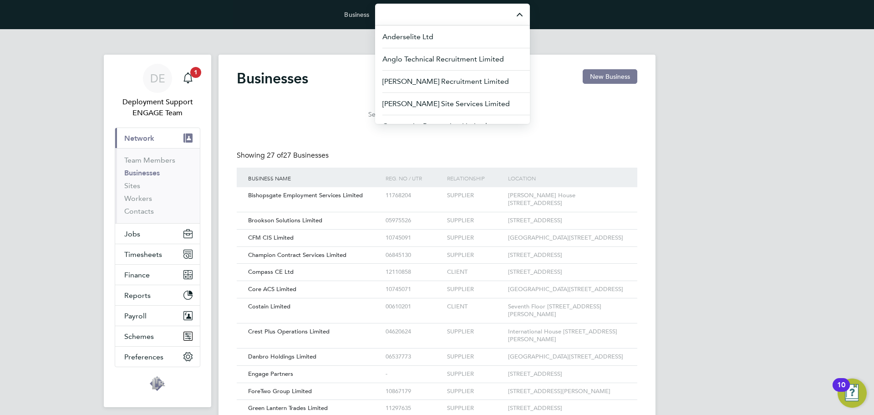
click at [787, 169] on div "DE Deployment Support ENGAGE Team Notifications 1 Applications: Current page: N…" at bounding box center [437, 388] width 874 height 718
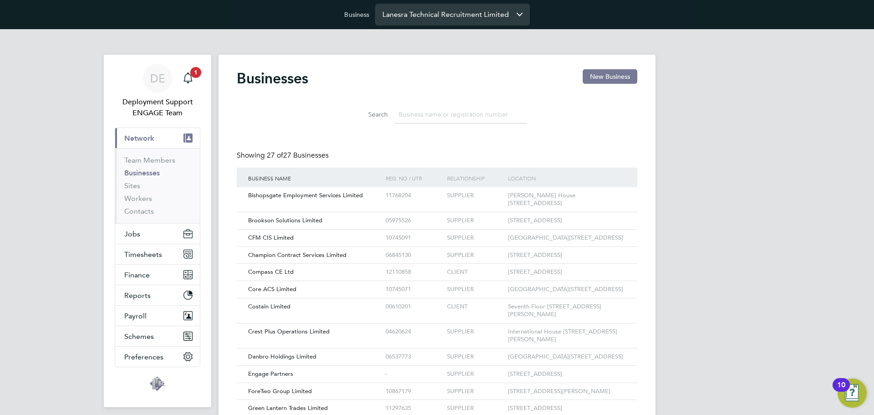
click at [484, 10] on input "Lanesra Technical Recruitment Limited" at bounding box center [452, 14] width 155 height 21
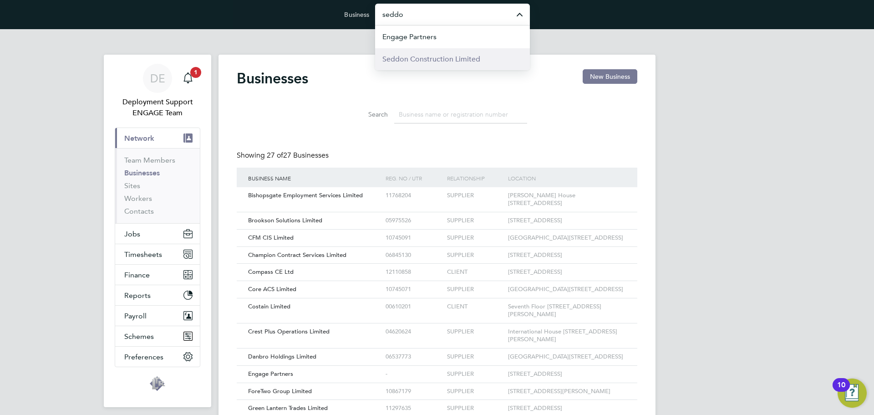
click at [430, 63] on span "Seddon Construction Limited" at bounding box center [431, 59] width 98 height 11
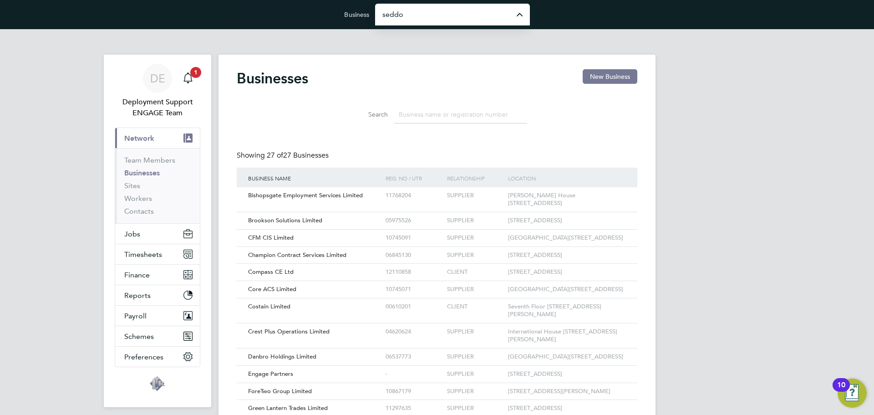
type input "Seddon Construction Limited"
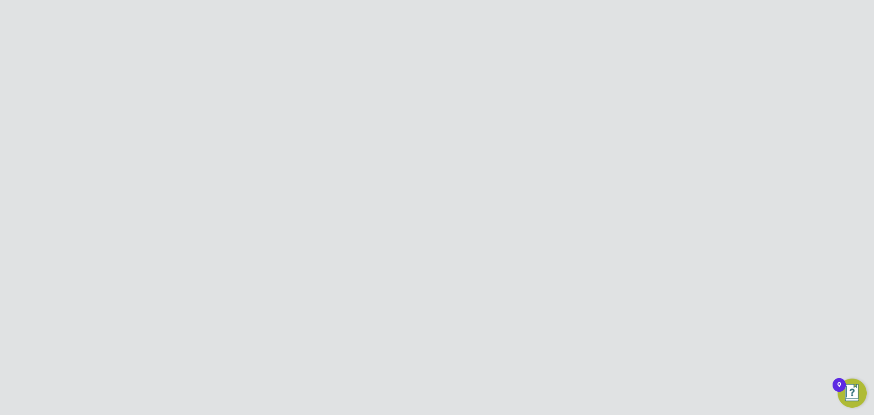
click at [145, 184] on link "Team Members" at bounding box center [149, 180] width 51 height 9
click at [434, 71] on input at bounding box center [460, 69] width 133 height 18
type input "m"
click at [149, 180] on link "Team Members" at bounding box center [149, 180] width 51 height 9
click at [429, 120] on input at bounding box center [460, 115] width 133 height 18
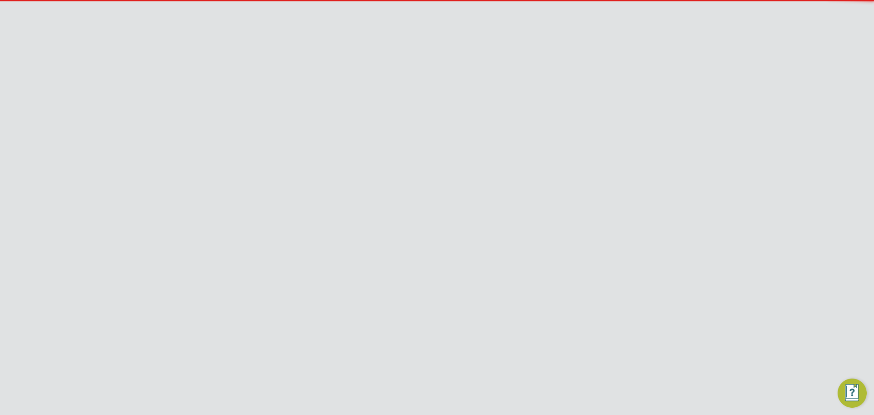
click at [428, 116] on input at bounding box center [460, 115] width 133 height 18
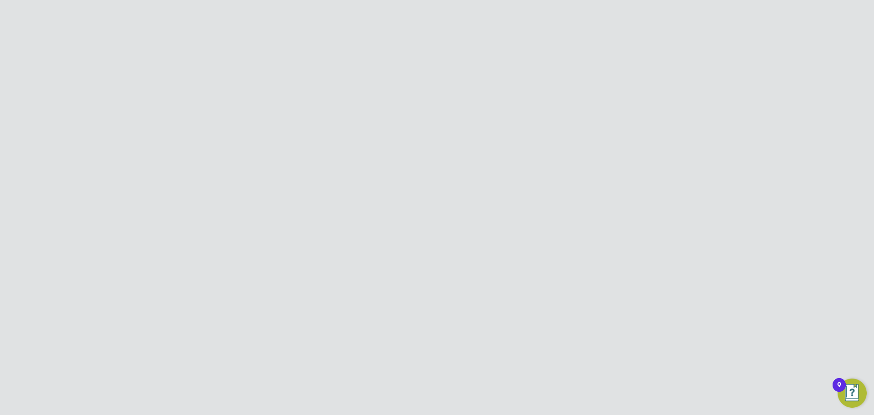
type input "tom"
click at [823, 90] on div "DE Deployment Support ENGAGE Team Notifications 1 Applications: Dashboard Curre…" at bounding box center [437, 183] width 874 height 308
click at [460, 17] on input "Seddon Construction Limited" at bounding box center [452, 14] width 155 height 21
type input "t"
type input "h"
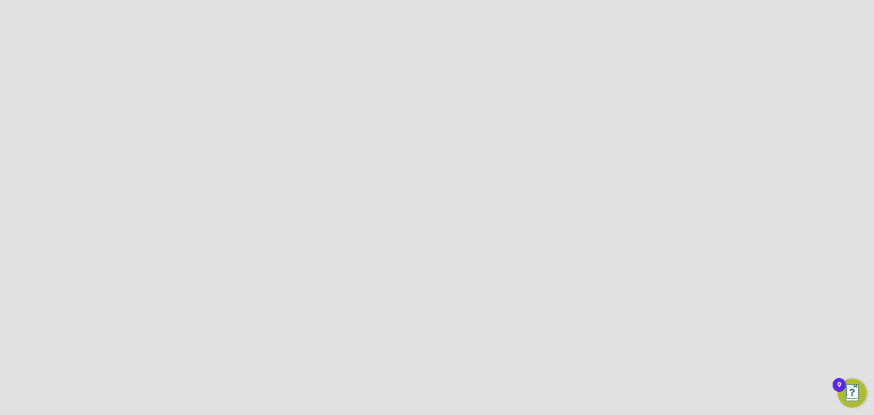
click at [399, 10] on input "Business" at bounding box center [452, 14] width 155 height 21
click at [430, 98] on span "Optima Uk Inc Ltd" at bounding box center [412, 103] width 60 height 11
type input "Optima Uk Inc Ltd"
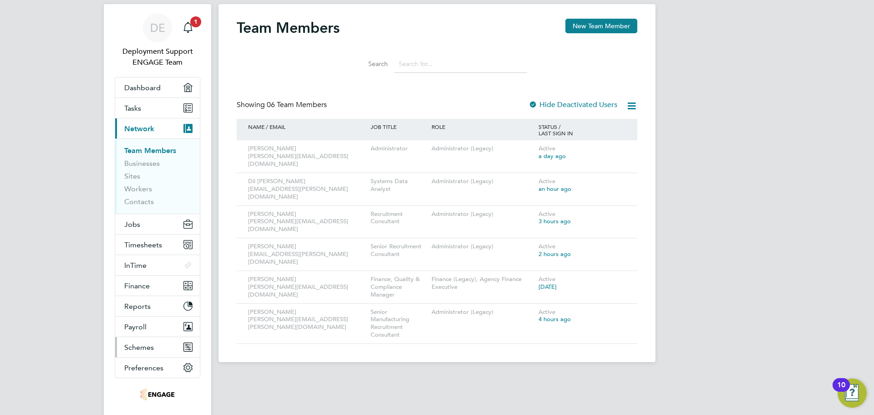
scroll to position [93, 0]
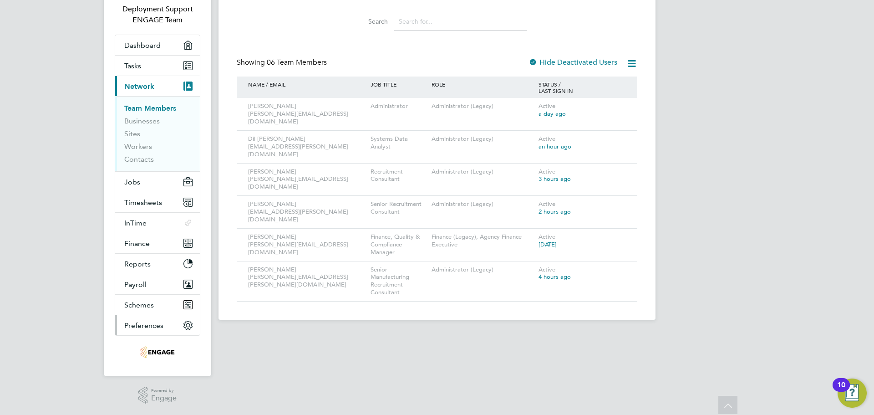
click at [162, 324] on span "Preferences" at bounding box center [143, 325] width 39 height 9
click at [171, 324] on button "Preferences" at bounding box center [157, 325] width 85 height 20
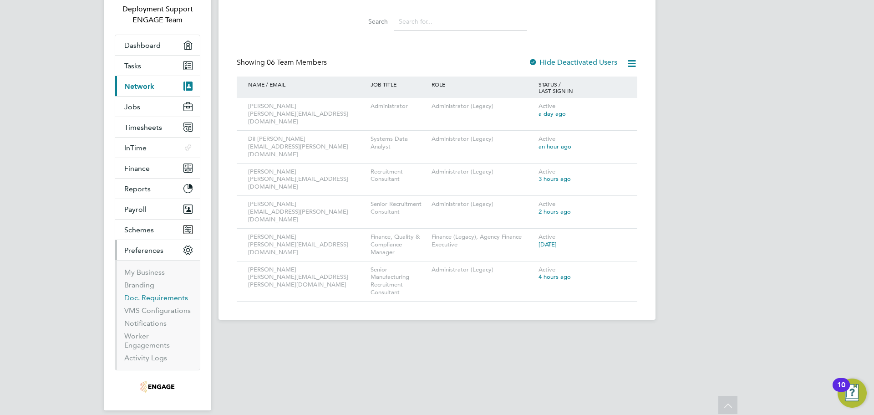
click at [174, 300] on link "Doc. Requirements" at bounding box center [156, 297] width 64 height 9
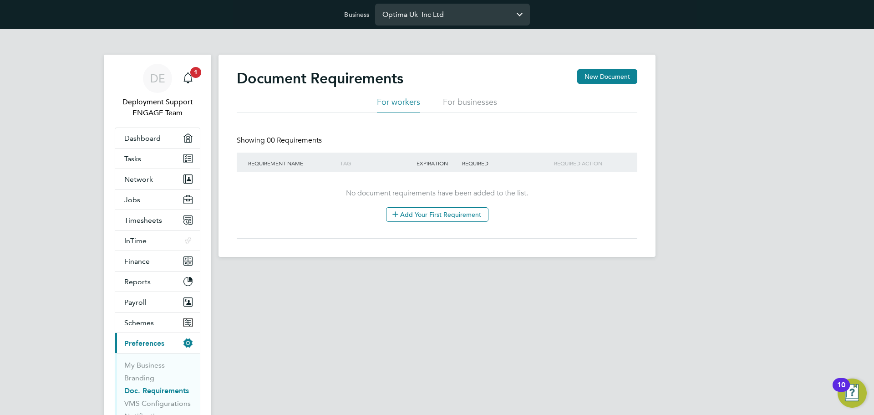
click at [422, 19] on input "Optima Uk Inc Ltd" at bounding box center [452, 14] width 155 height 21
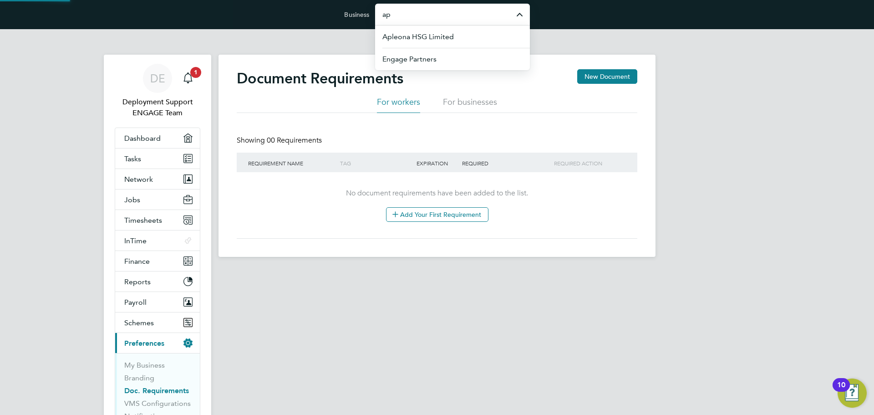
type input "a"
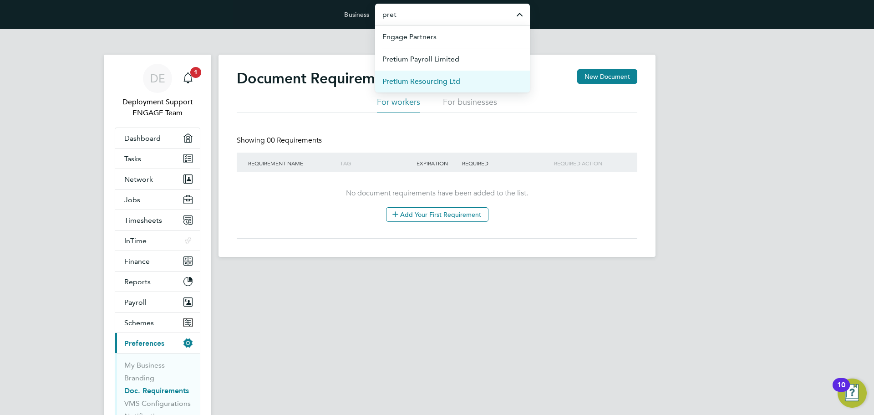
click at [426, 81] on span "Pretium Resourcing Ltd" at bounding box center [421, 81] width 78 height 11
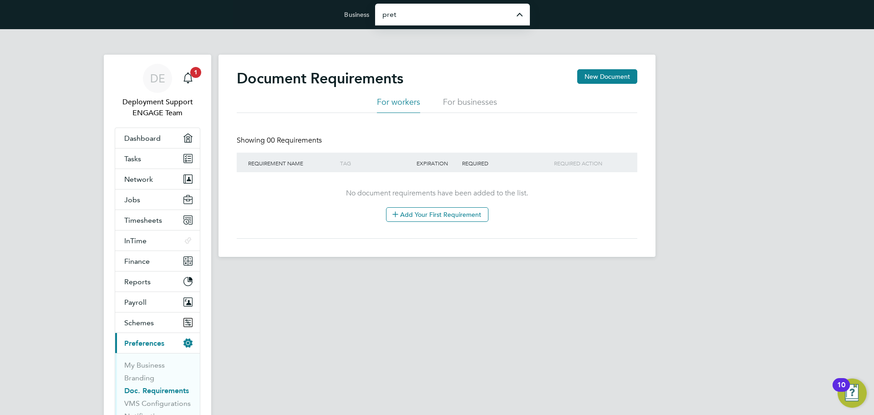
type input "Pretium Resourcing Ltd"
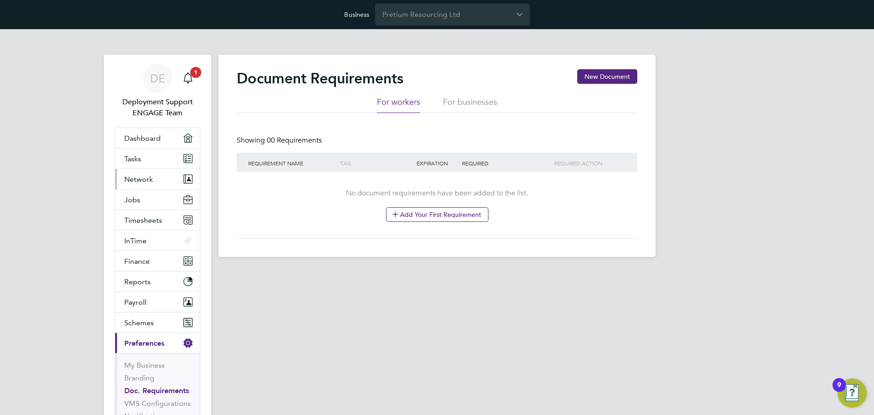
click at [151, 179] on span "Network" at bounding box center [138, 179] width 29 height 9
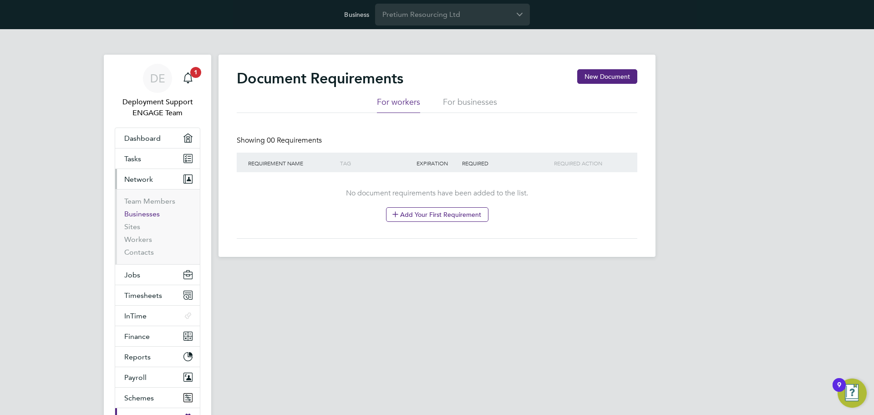
click at [147, 212] on link "Businesses" at bounding box center [141, 213] width 35 height 9
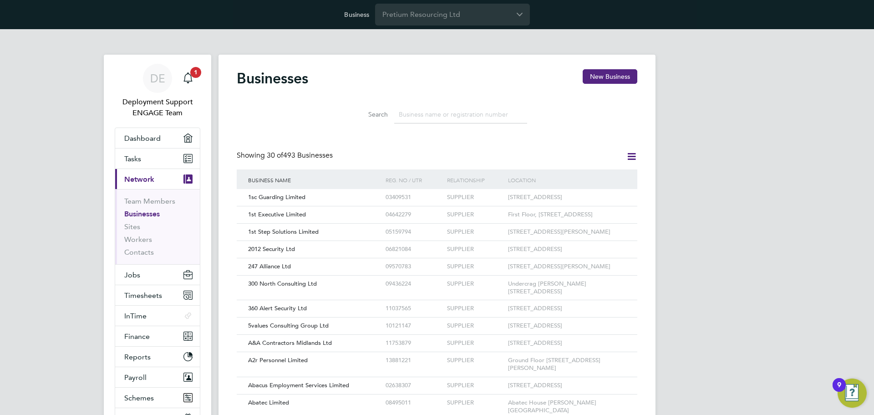
click at [428, 118] on input at bounding box center [460, 115] width 133 height 18
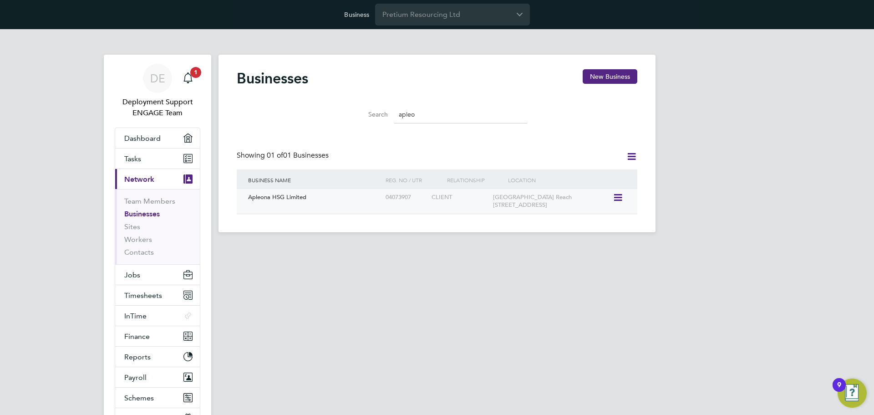
type input "apleo"
click at [621, 193] on icon at bounding box center [616, 197] width 9 height 11
click at [615, 196] on icon at bounding box center [616, 197] width 9 height 11
click at [428, 202] on div "04073907" at bounding box center [406, 197] width 46 height 17
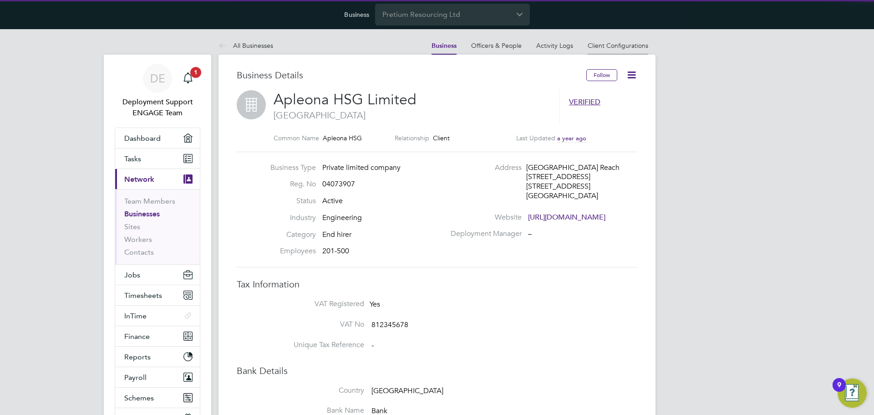
click at [613, 44] on link "Client Configurations" at bounding box center [617, 45] width 61 height 8
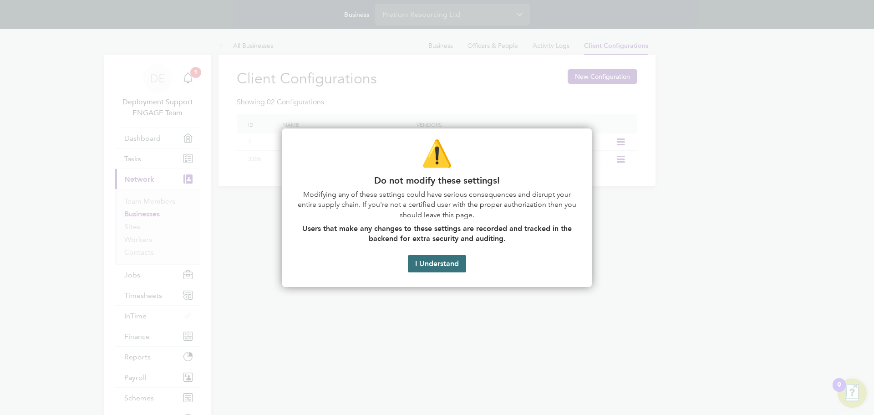
click at [442, 271] on button "I Understand" at bounding box center [437, 263] width 58 height 17
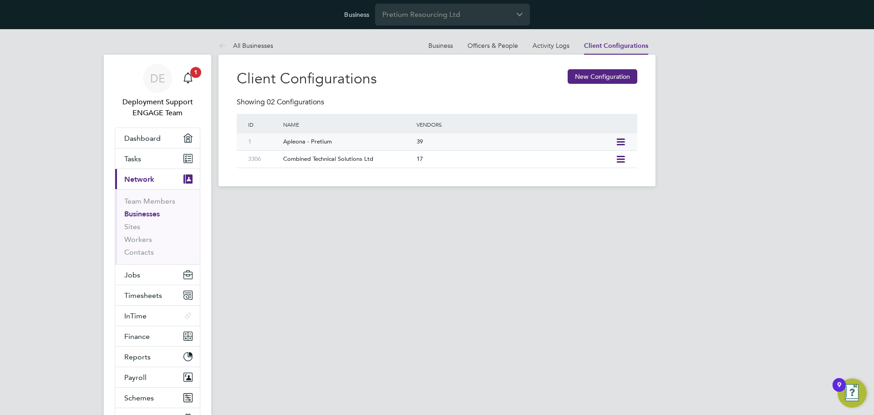
click at [621, 144] on icon at bounding box center [620, 141] width 11 height 7
click at [430, 145] on div "39" at bounding box center [513, 141] width 199 height 17
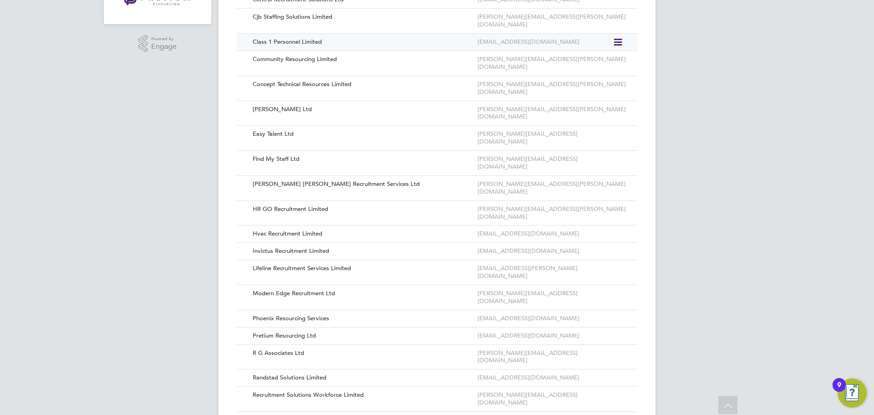
scroll to position [421, 0]
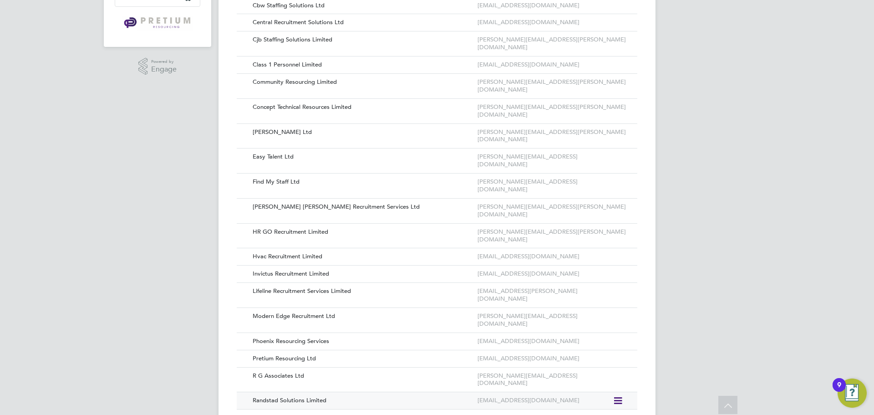
click at [357, 392] on div "Randstad Solutions Limited" at bounding box center [360, 400] width 229 height 17
click at [619, 395] on icon at bounding box center [616, 400] width 9 height 11
click at [580, 274] on li "Edit Vendor" at bounding box center [593, 275] width 58 height 13
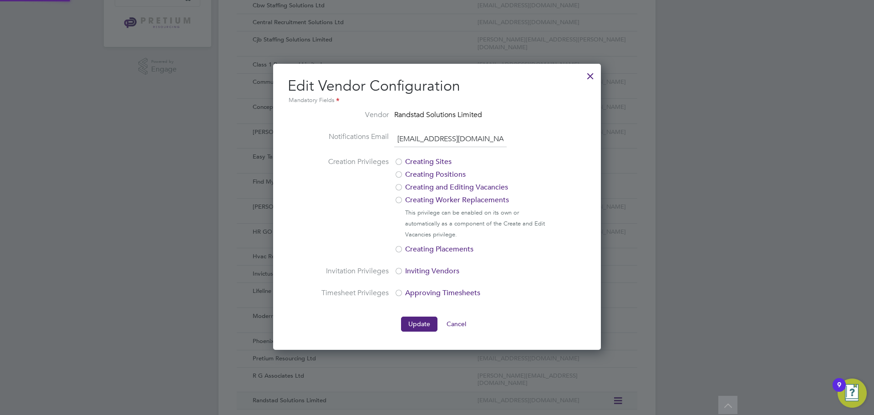
scroll to position [286, 328]
click at [452, 137] on input "[EMAIL_ADDRESS][DOMAIN_NAME]" at bounding box center [450, 139] width 112 height 16
paste input "[PERSON_NAME].[PERSON_NAME]"
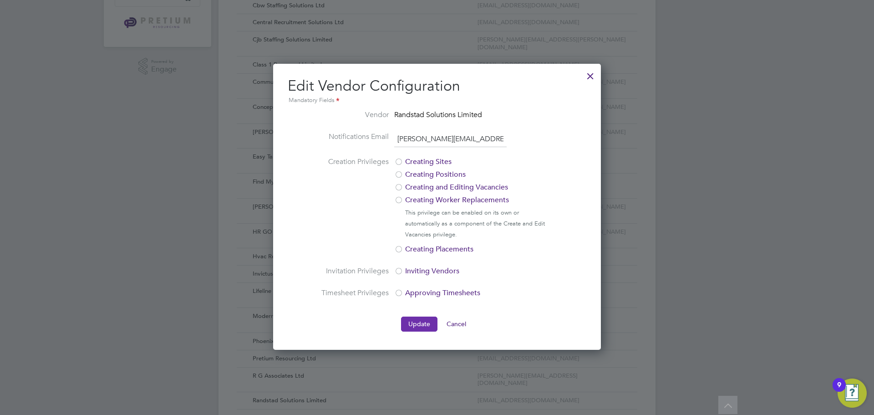
type input "[PERSON_NAME][EMAIL_ADDRESS][PERSON_NAME][DOMAIN_NAME]"
click at [414, 327] on button "Update" at bounding box center [419, 323] width 36 height 15
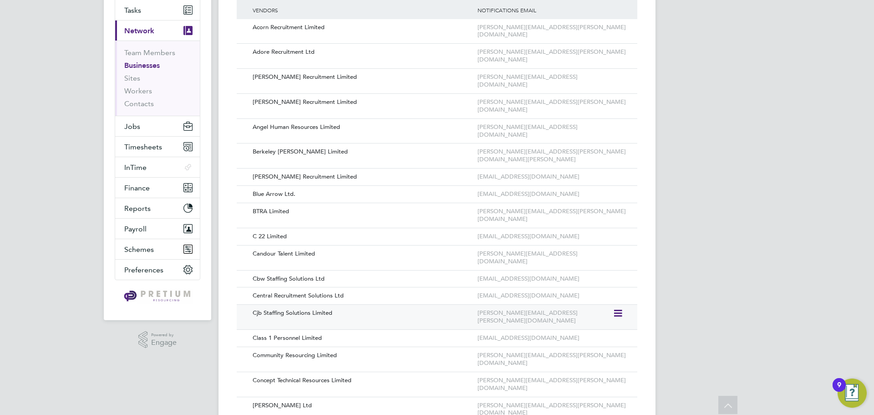
scroll to position [0, 0]
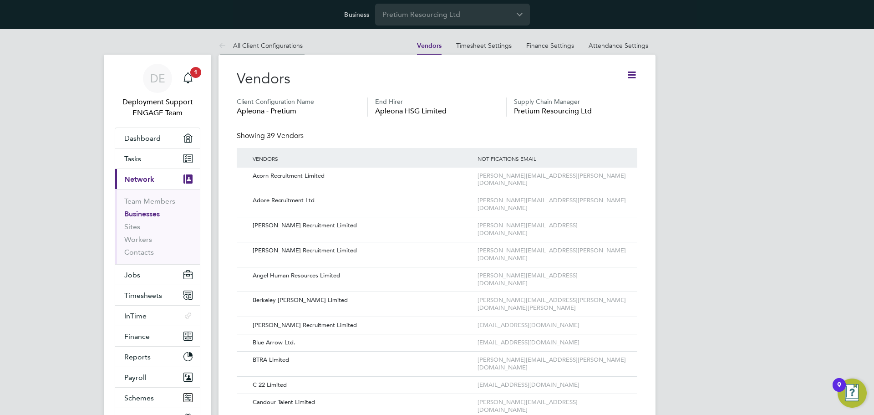
click at [271, 43] on link "All Client Configurations" at bounding box center [260, 45] width 84 height 8
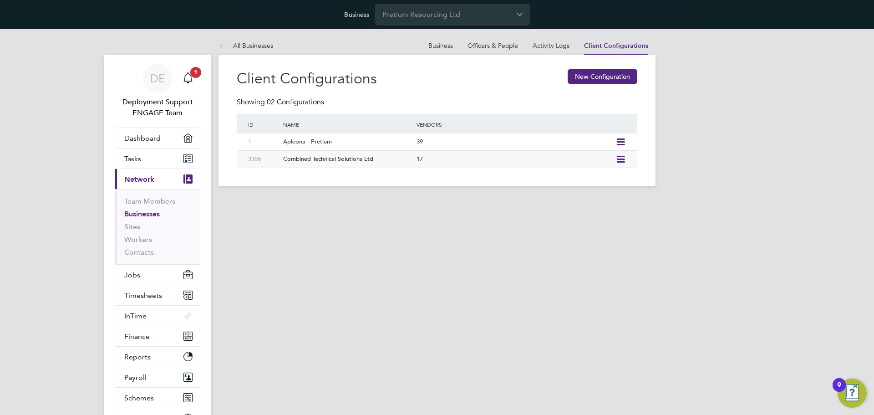
click at [562, 159] on div "17" at bounding box center [513, 159] width 199 height 17
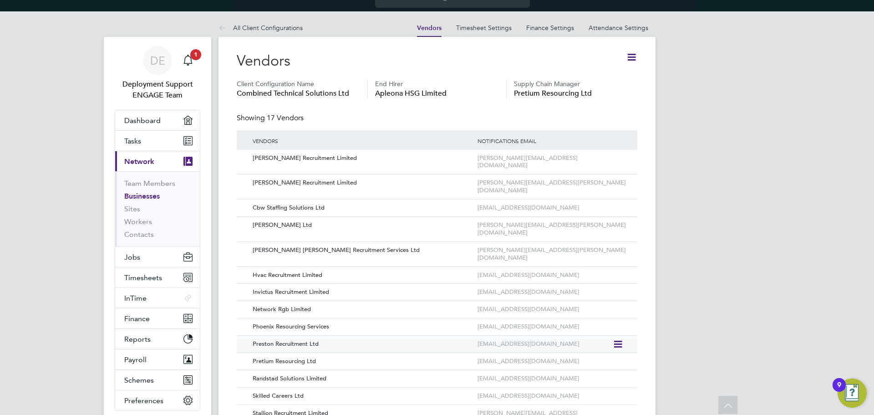
scroll to position [47, 0]
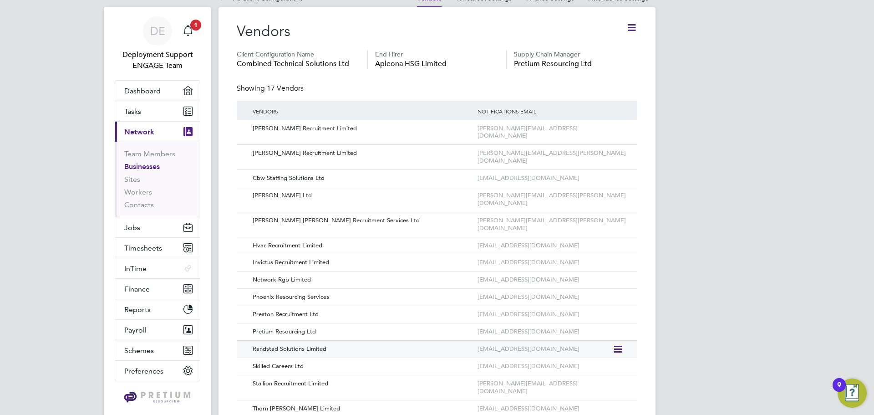
click at [619, 344] on icon at bounding box center [616, 349] width 9 height 11
click at [583, 336] on li "Edit Vendor" at bounding box center [593, 339] width 58 height 13
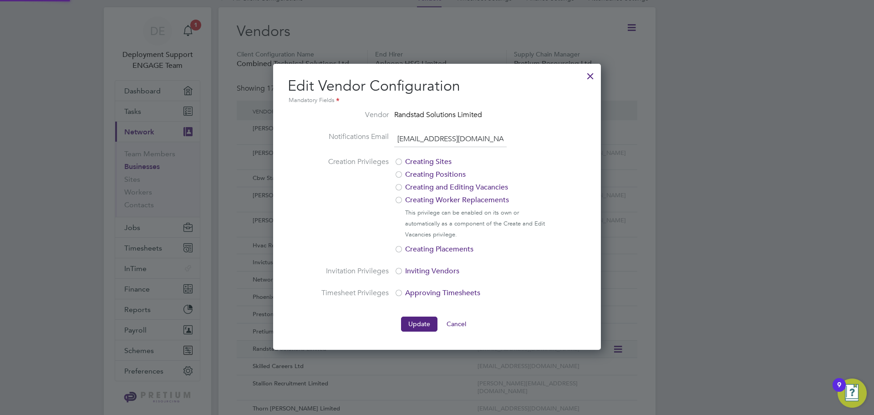
scroll to position [286, 328]
click at [448, 142] on input "[EMAIL_ADDRESS][DOMAIN_NAME]" at bounding box center [450, 139] width 112 height 16
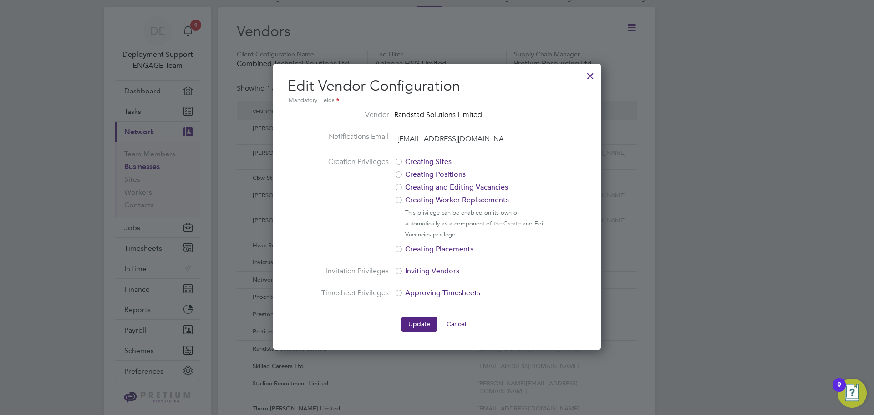
paste input "[PERSON_NAME].[PERSON_NAME]"
type input "[PERSON_NAME][EMAIL_ADDRESS][PERSON_NAME][DOMAIN_NAME]"
click at [420, 328] on button "Update" at bounding box center [419, 323] width 36 height 15
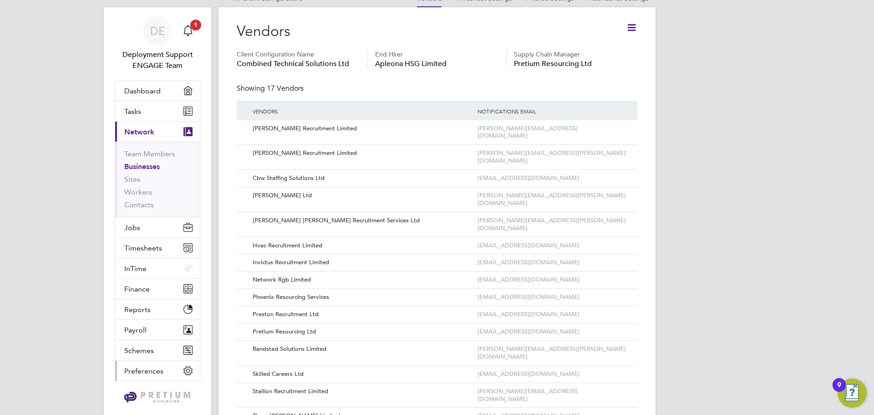
click at [154, 370] on span "Preferences" at bounding box center [143, 370] width 39 height 9
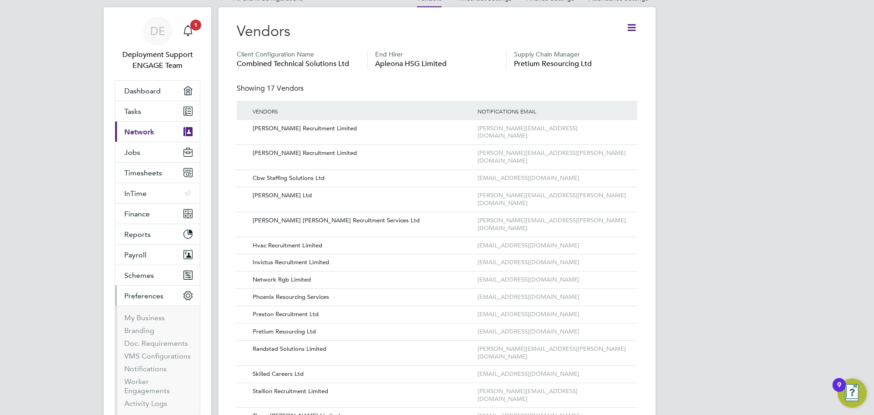
scroll to position [93, 0]
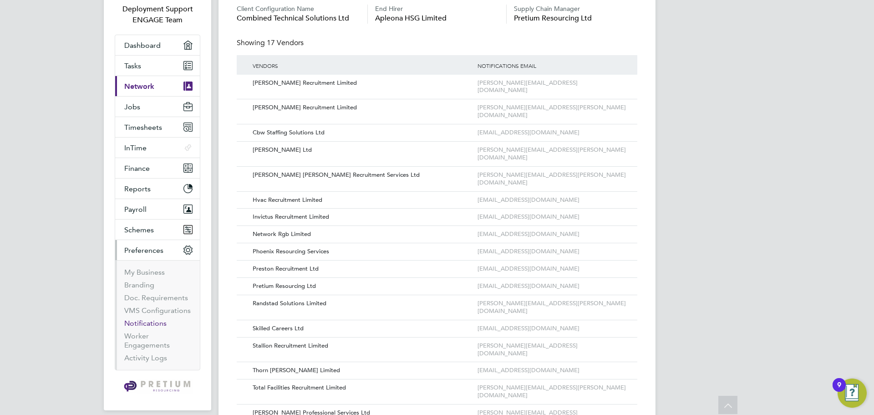
click at [149, 323] on link "Notifications" at bounding box center [145, 323] width 42 height 9
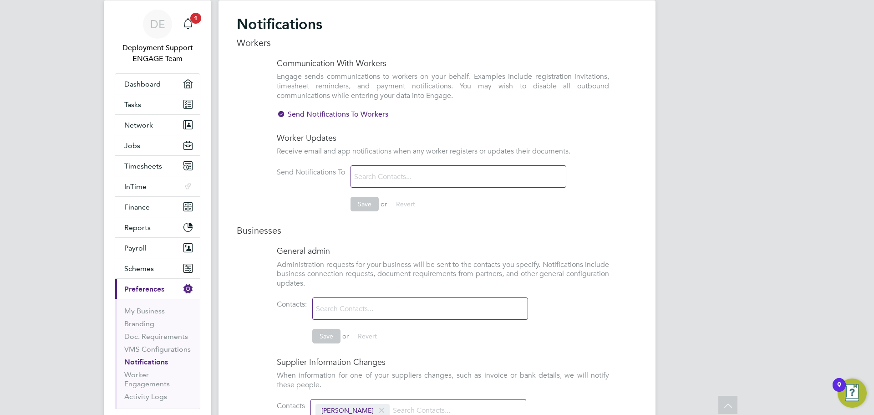
scroll to position [31, 0]
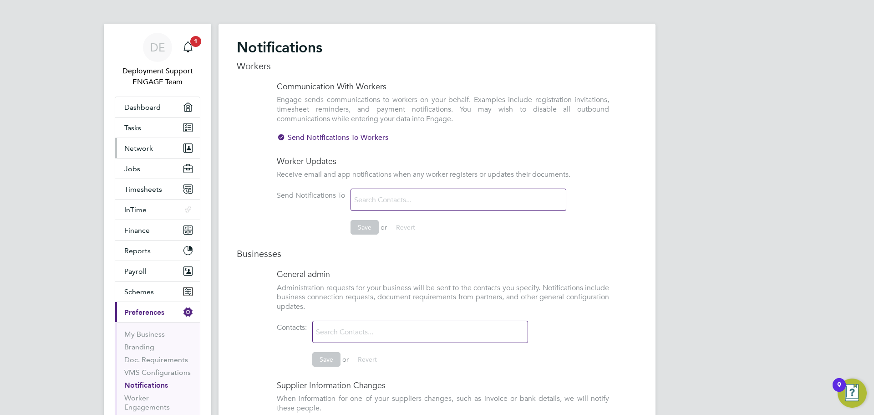
scroll to position [93, 0]
